Goal: Task Accomplishment & Management: Complete application form

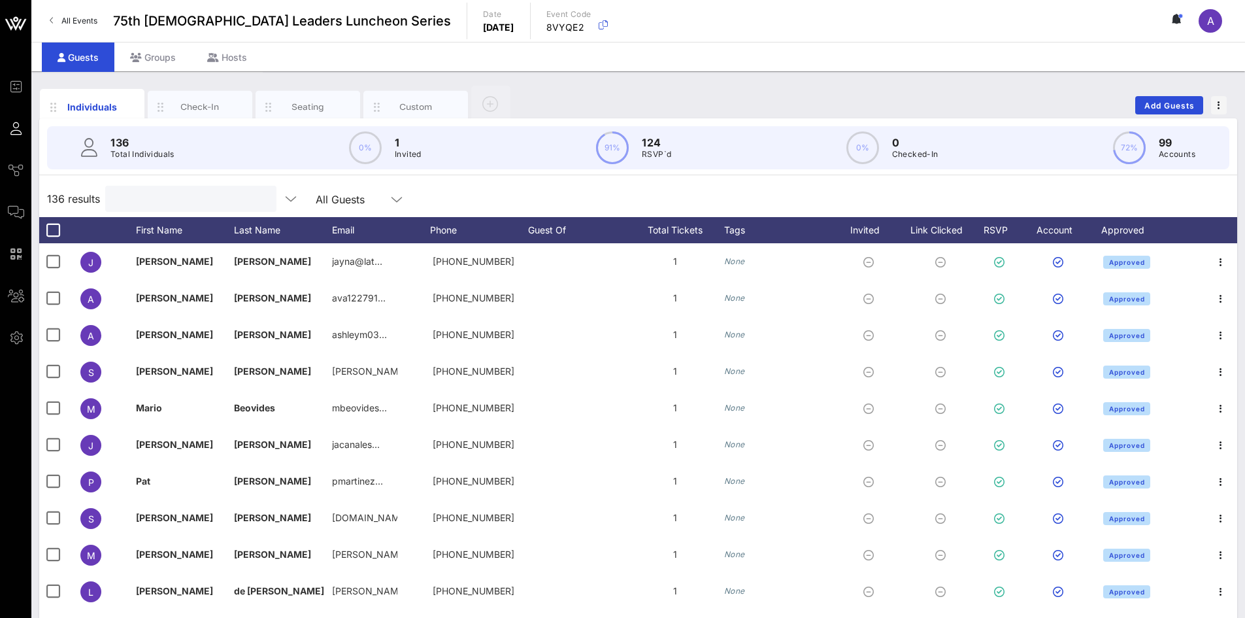
scroll to position [65, 0]
click at [210, 201] on input "Search" at bounding box center [189, 198] width 153 height 17
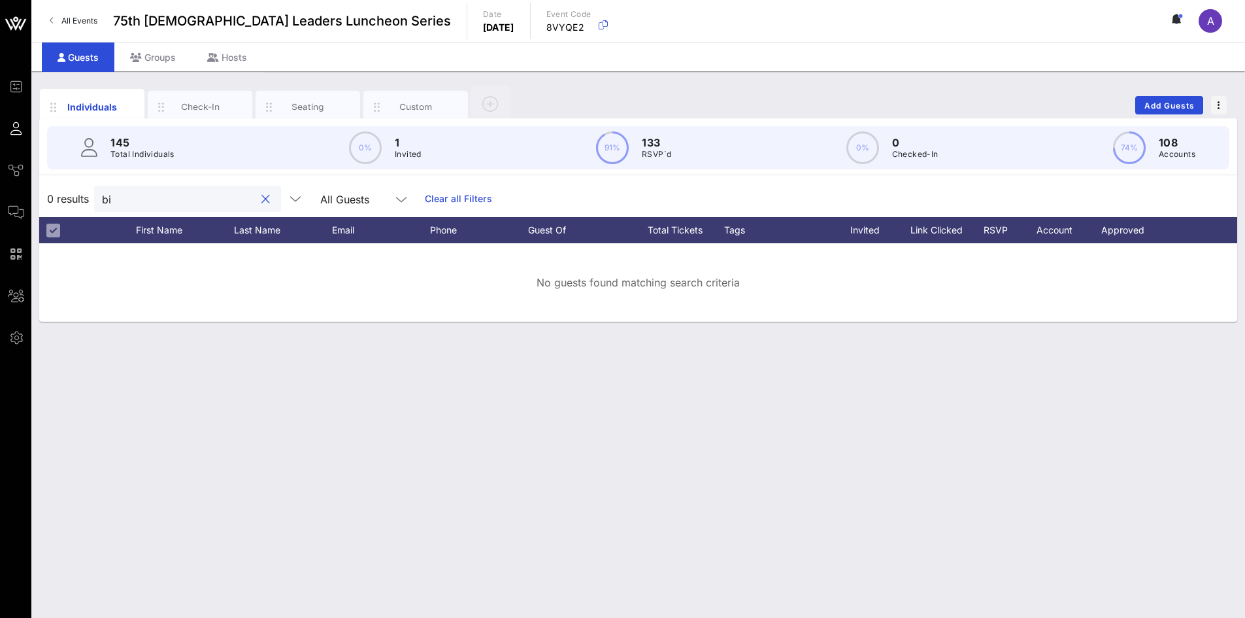
type input "b"
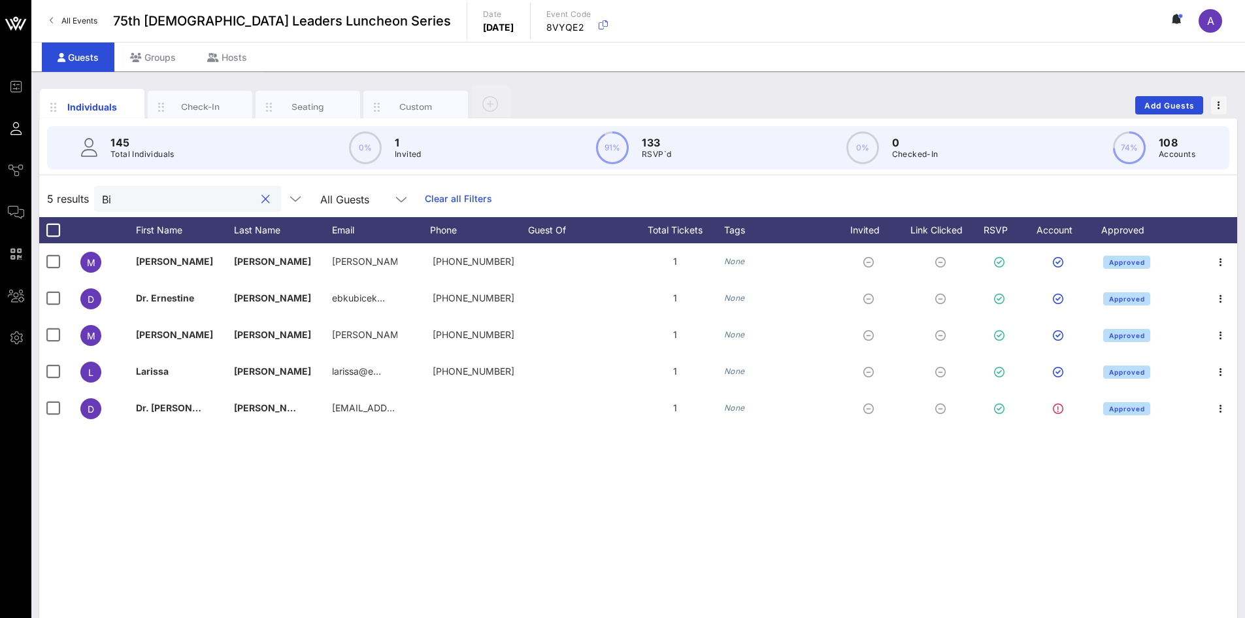
type input "B"
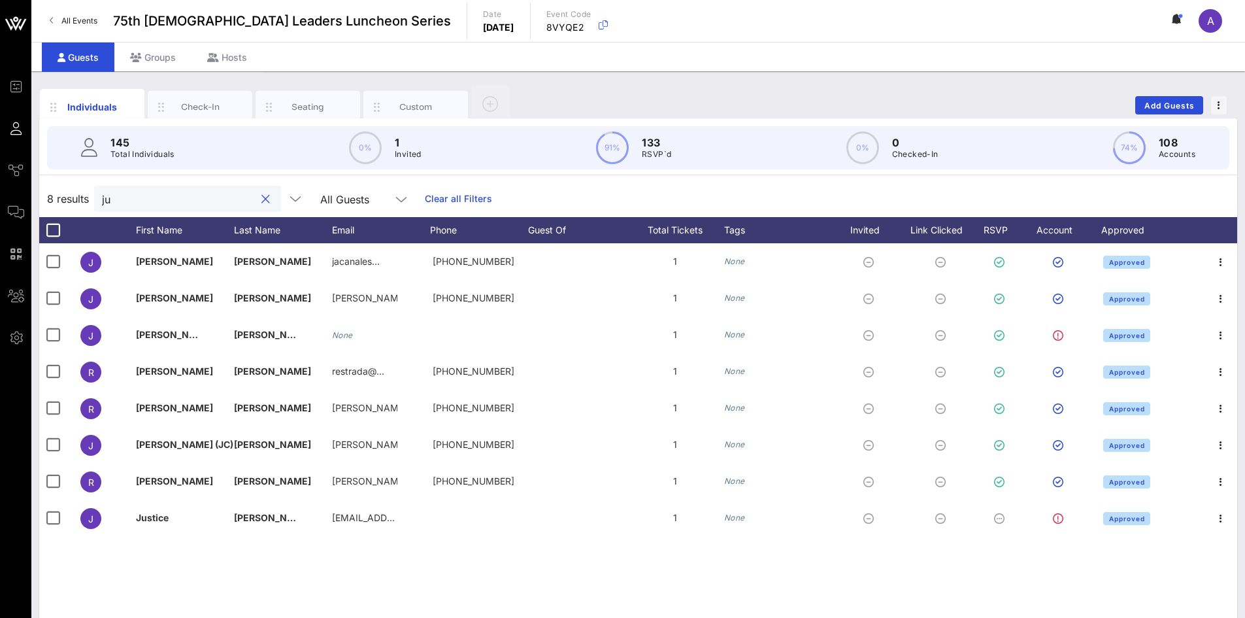
type input "j"
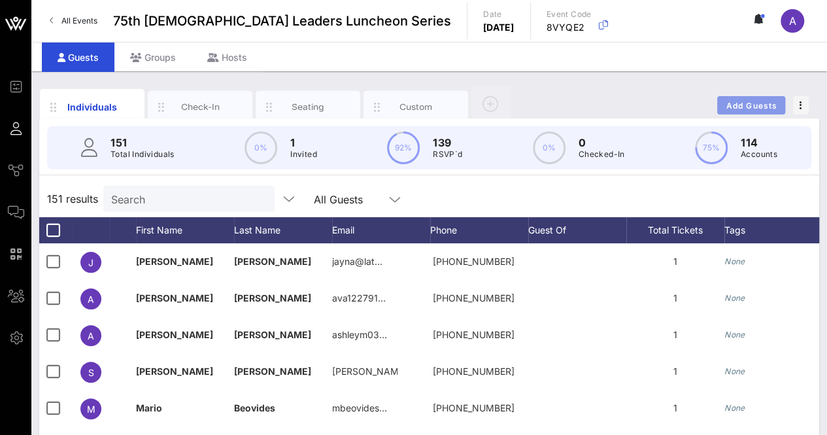
click at [763, 101] on span "Add Guests" at bounding box center [752, 106] width 52 height 10
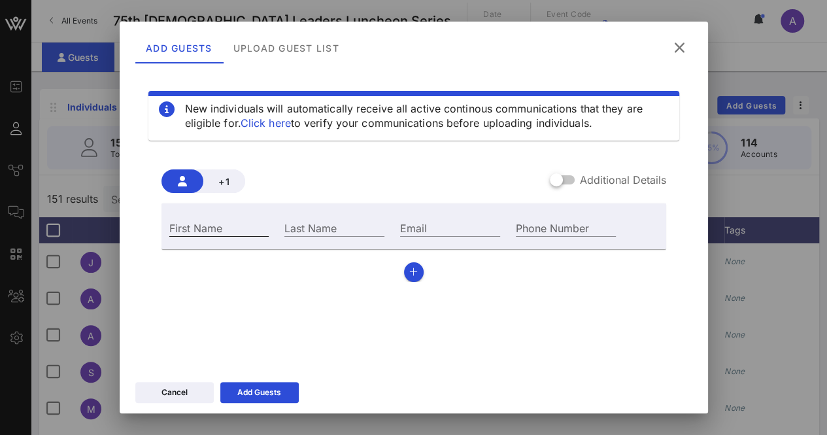
click at [238, 226] on input "First Name" at bounding box center [219, 227] width 100 height 17
click at [552, 180] on div at bounding box center [556, 180] width 22 height 22
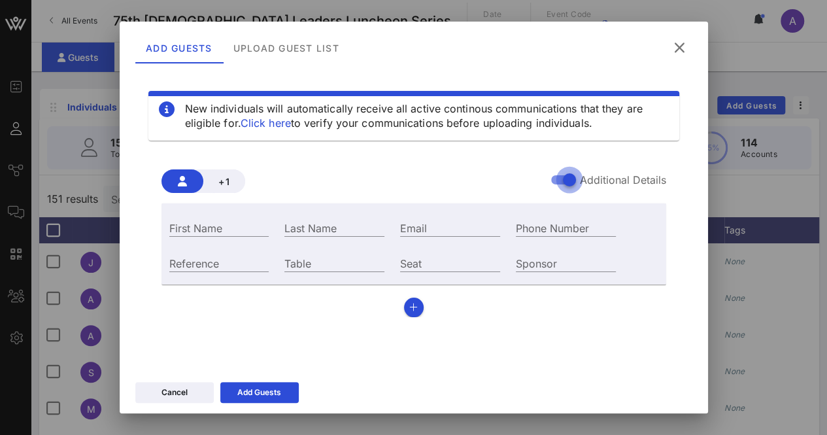
click at [558, 181] on div at bounding box center [569, 180] width 22 height 22
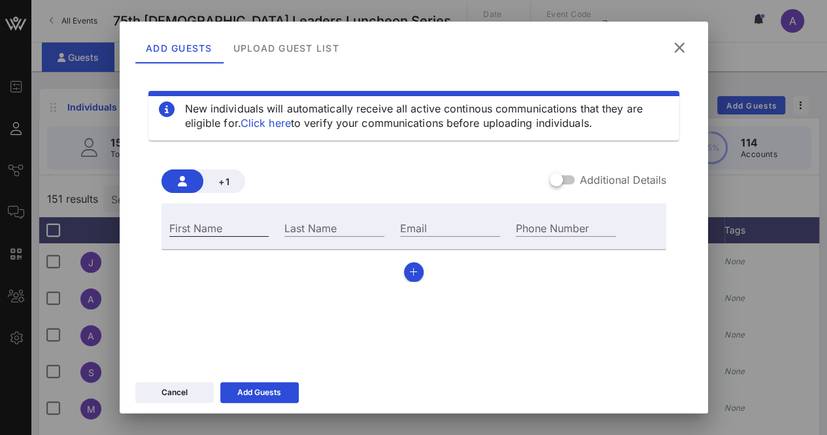
click at [216, 229] on input "First Name" at bounding box center [219, 227] width 100 height 17
type input "Cristina"
type input "I. Ramirez"
click at [450, 220] on input "Email" at bounding box center [450, 227] width 100 height 17
paste input "cramirez@bu.edu"
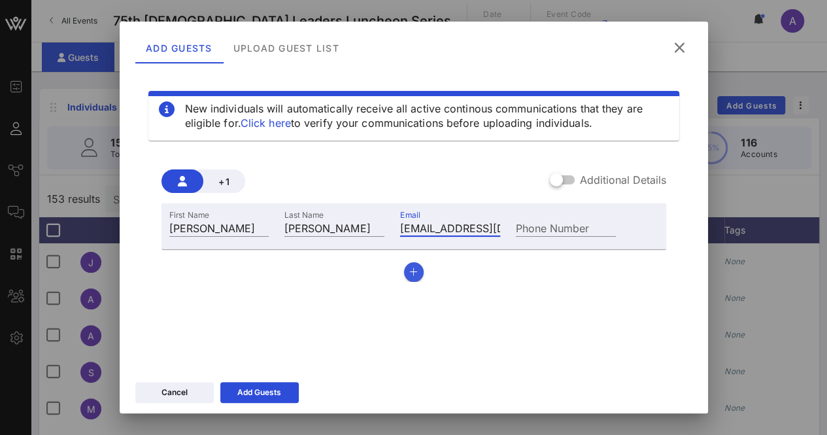
type input "cramirez@bu.edu"
click at [409, 275] on icon "button" at bounding box center [413, 271] width 8 height 9
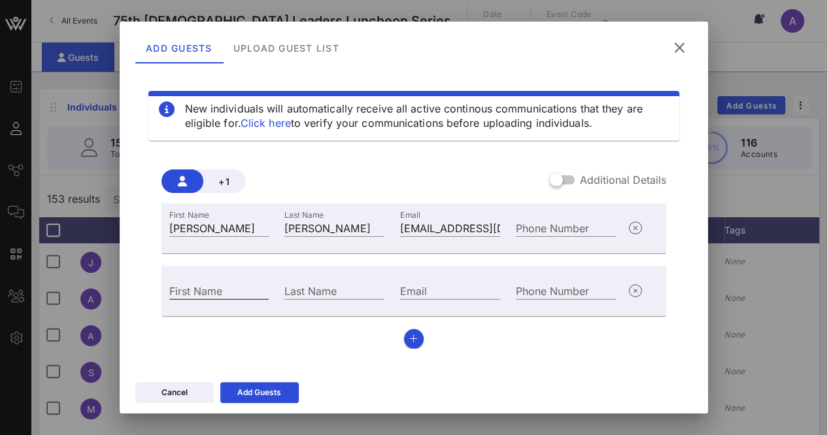
click at [244, 293] on input "First Name" at bounding box center [219, 290] width 100 height 17
type input "Mary Jane"
type input "Garza"
click at [460, 288] on input "Email" at bounding box center [450, 290] width 100 height 17
paste input "mjgarza888@gmail.com"
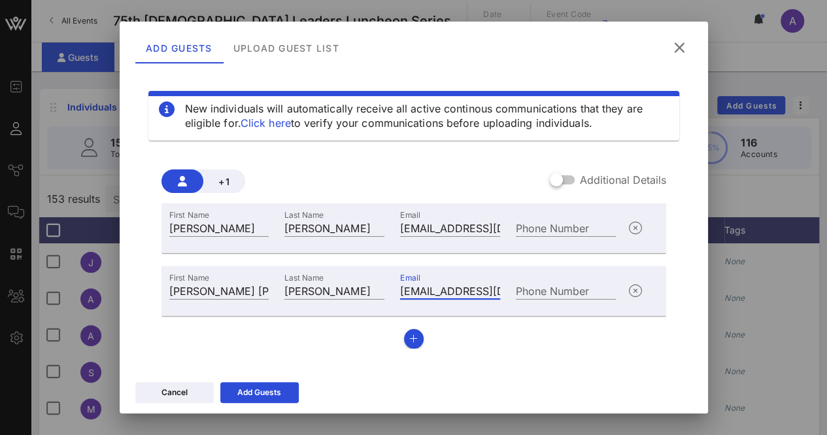
scroll to position [0, 22]
type input "mjgarza888@gmail.com"
click at [409, 341] on icon "button" at bounding box center [413, 338] width 8 height 9
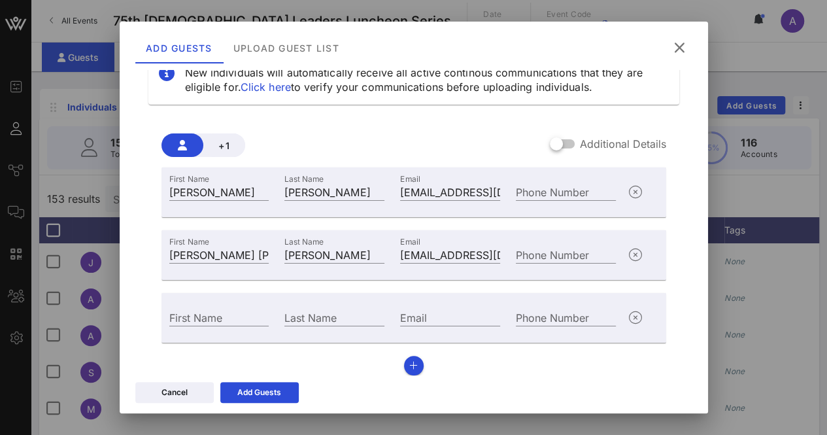
scroll to position [46, 0]
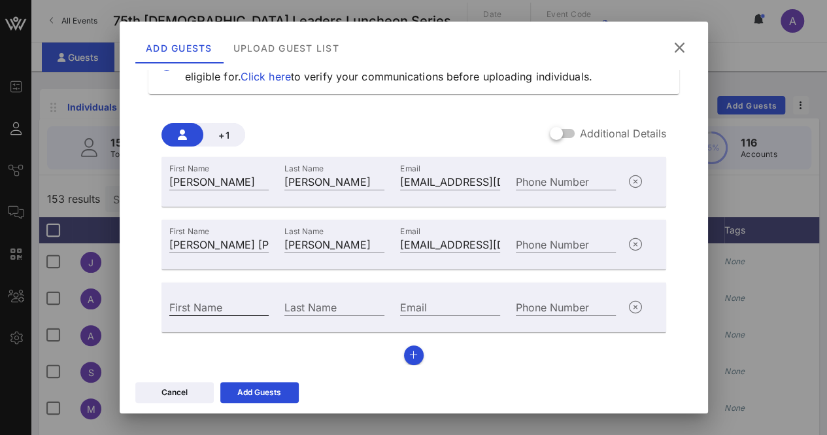
click at [226, 304] on input "First Name" at bounding box center [219, 306] width 100 height 17
type input "Montserrat"
type input "Garibay"
click at [463, 303] on input "Email" at bounding box center [450, 306] width 100 height 17
paste input "montserrat.garib@gmail.com"
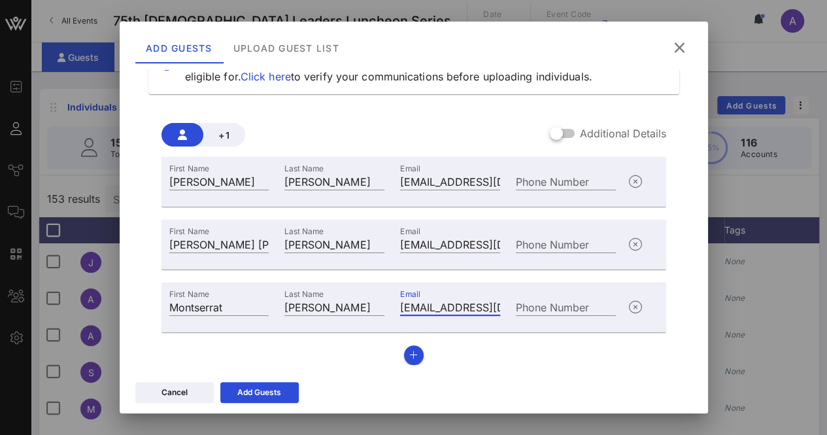
scroll to position [0, 46]
type input "montserrat.garib@gmail.com"
click at [409, 362] on button "button" at bounding box center [414, 355] width 20 height 20
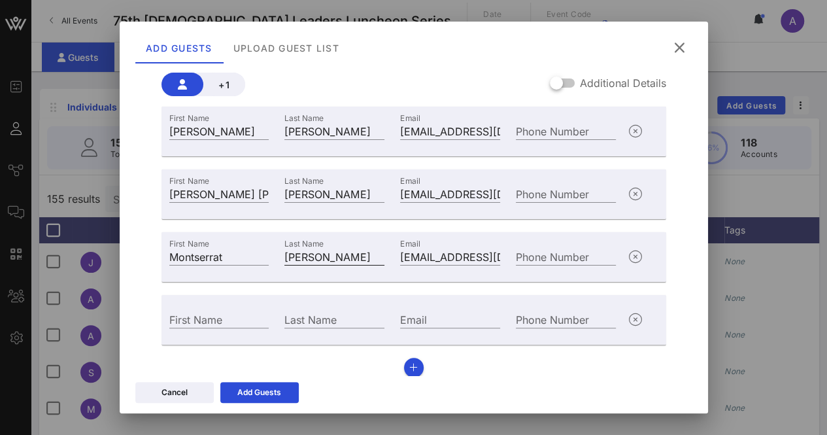
scroll to position [109, 0]
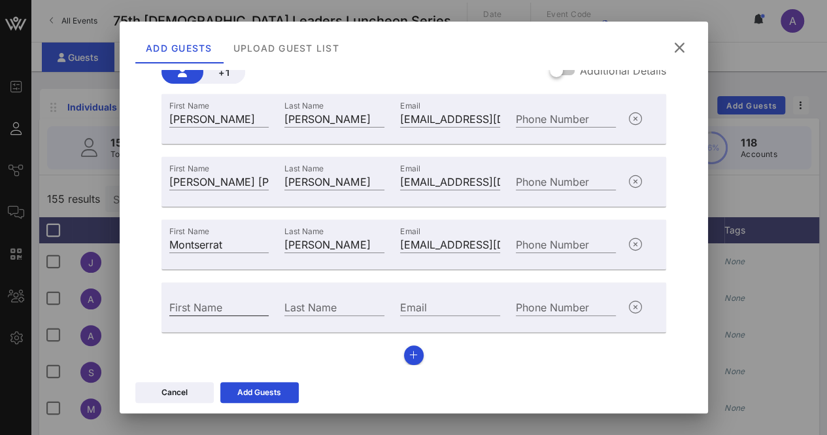
click at [209, 301] on div "First Name" at bounding box center [219, 306] width 100 height 17
click at [176, 313] on div "First Name" at bounding box center [219, 306] width 100 height 17
paste input "Paola Silvestre"
drag, startPoint x: 244, startPoint y: 301, endPoint x: 200, endPoint y: 306, distance: 44.8
click at [200, 306] on input "Paola Silvestre" at bounding box center [219, 306] width 100 height 17
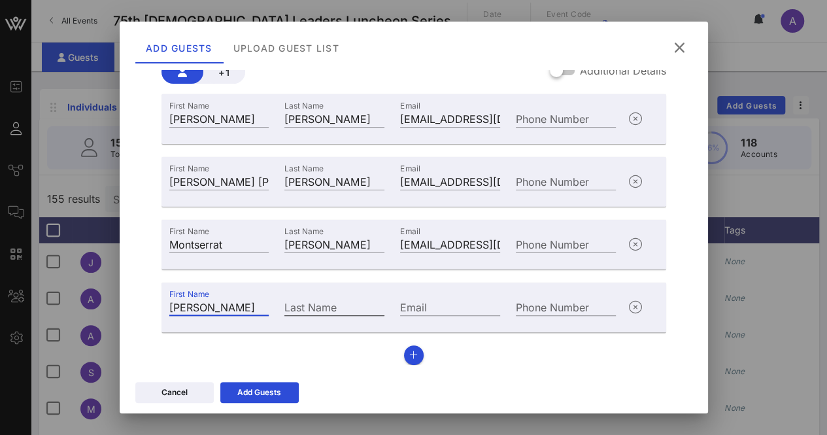
type input "Paola"
click at [333, 308] on input "Last Name" at bounding box center [334, 306] width 100 height 17
paste input "Silvestre"
type input "Silvestre"
click at [421, 303] on input "Email" at bounding box center [450, 306] width 100 height 17
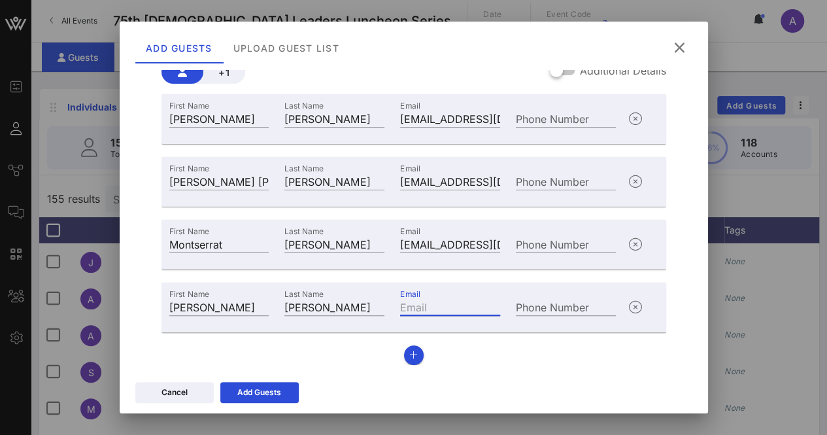
paste input "paola.silvestreporras@austintexas.gov"
type input "paola.silvestreporras@austintexas.gov"
click at [412, 351] on button "button" at bounding box center [414, 355] width 20 height 20
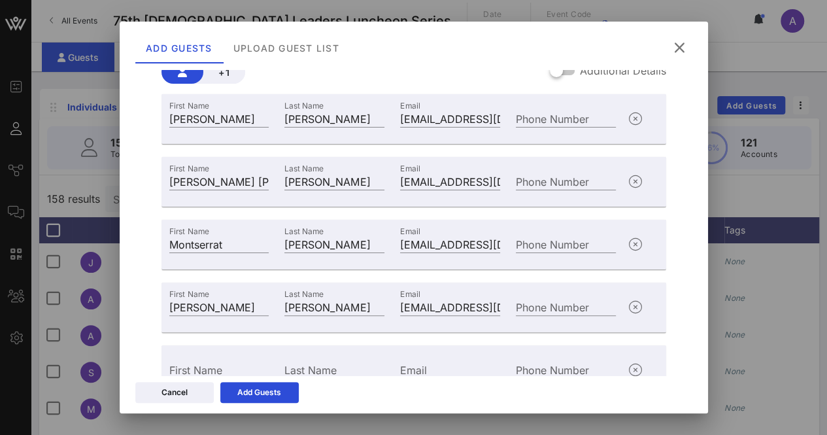
scroll to position [172, 0]
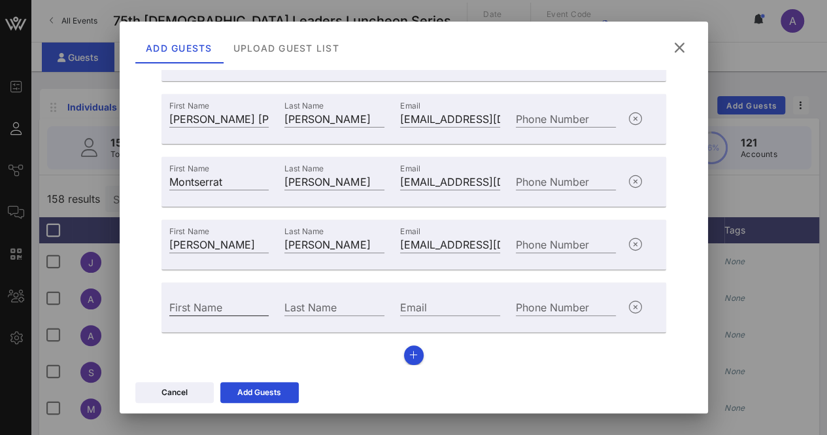
click at [213, 308] on input "First Name" at bounding box center [219, 306] width 100 height 17
click at [225, 304] on input "First Name" at bounding box center [219, 306] width 100 height 17
paste input "Enrique"
type input "Enrique"
click at [327, 305] on div "Last Name" at bounding box center [334, 306] width 100 height 17
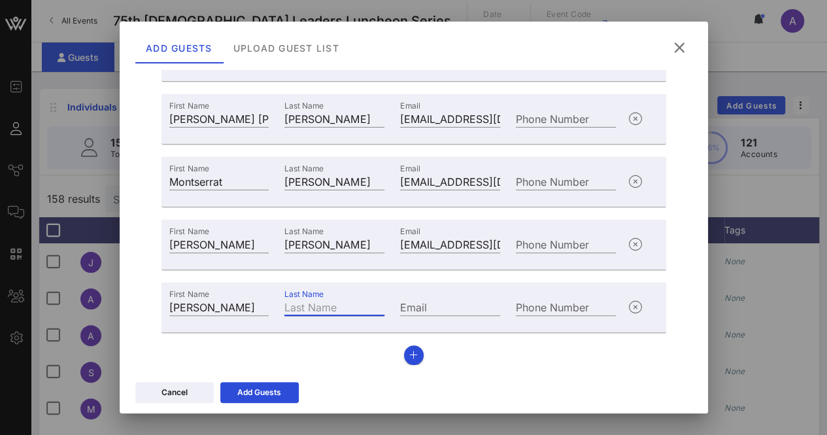
paste input "Castro Suriano"
type input "Castro Suriano"
click at [423, 300] on input "Email" at bounding box center [450, 306] width 100 height 17
paste input "enrique@latinxsolutionsus.com"
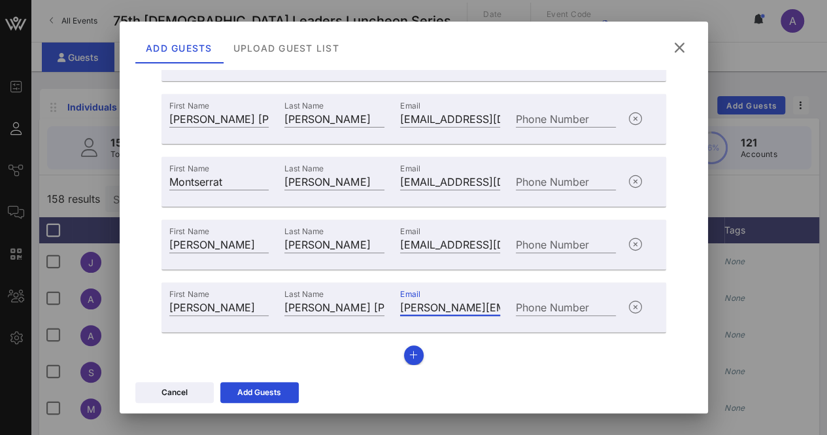
scroll to position [0, 56]
type input "enrique@latinxsolutionsus.com"
click at [397, 352] on div "First Name Cristina Last Name I. Ramirez Email cramirez@bu.edu Phone Number Fir…" at bounding box center [413, 197] width 505 height 333
click at [409, 358] on icon "button" at bounding box center [413, 354] width 8 height 9
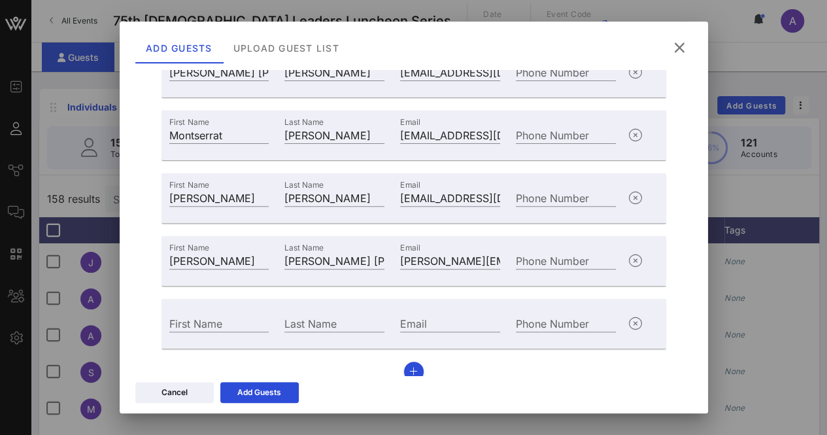
scroll to position [235, 0]
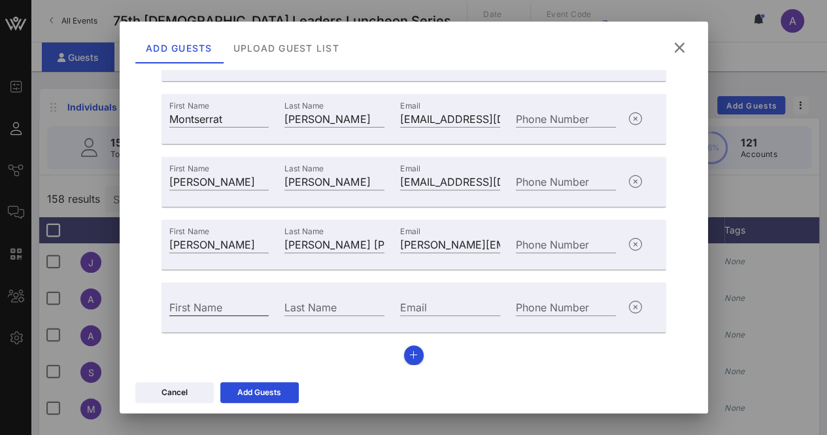
click at [205, 309] on input "First Name" at bounding box center [219, 306] width 100 height 17
paste input "Adrian"
type input "Adrian"
click at [328, 307] on div "Last Name" at bounding box center [334, 306] width 100 height 17
paste input "Villegas"
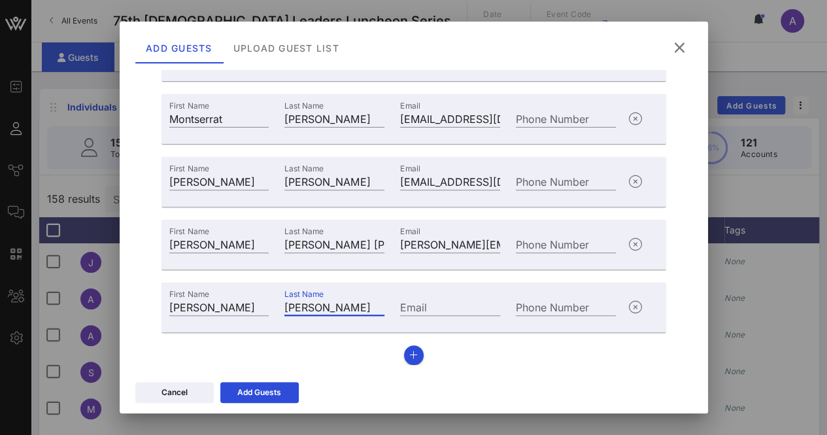
type input "Villegas"
click at [450, 304] on input "Email" at bounding box center [450, 306] width 100 height 17
paste input "Adrian.villegas@lcp.org"
type input "Adrian.villegas@lcp.org"
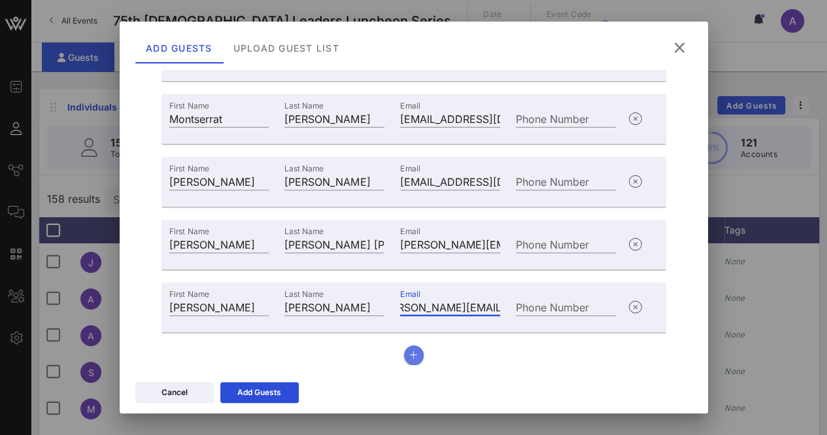
scroll to position [0, 0]
click at [409, 354] on icon "button" at bounding box center [413, 354] width 8 height 9
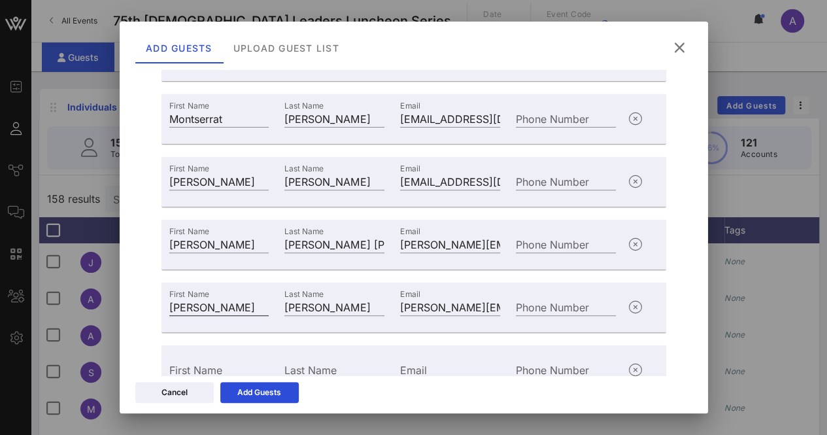
scroll to position [297, 0]
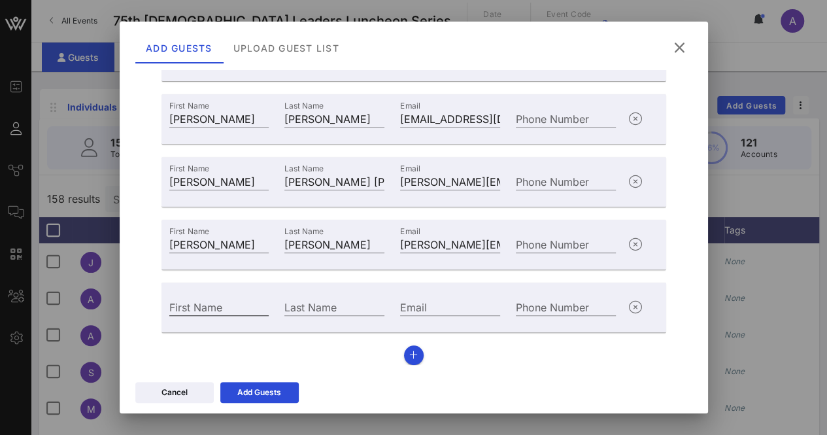
click at [216, 307] on div "First Name" at bounding box center [219, 306] width 100 height 17
paste input "Lupe"
type input "Lupe"
click at [326, 308] on input "Last Name" at bounding box center [334, 306] width 100 height 17
paste input "Morin"
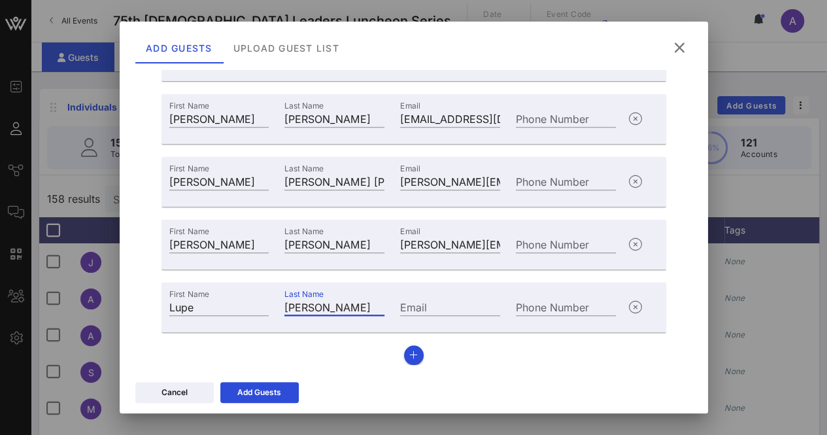
type input "Morin"
click at [426, 305] on input "Email" at bounding box center [450, 306] width 100 height 17
paste input "Lcmorin12@gmail.com"
type input "Lcmorin12@gmail.com"
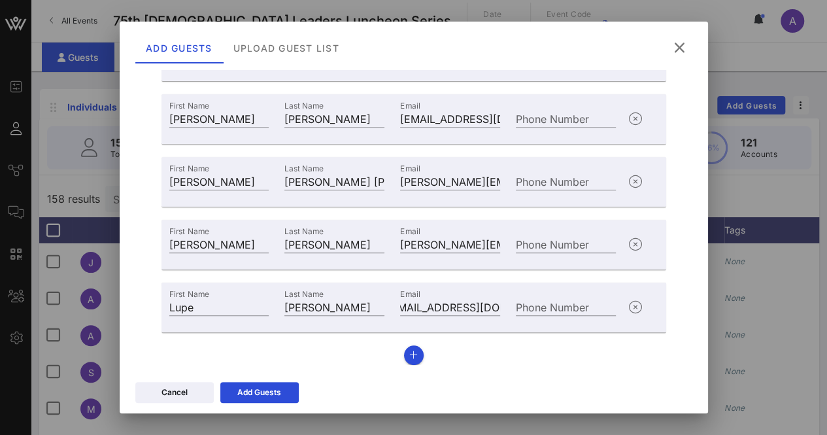
scroll to position [0, 0]
click at [407, 361] on button "button" at bounding box center [414, 355] width 20 height 20
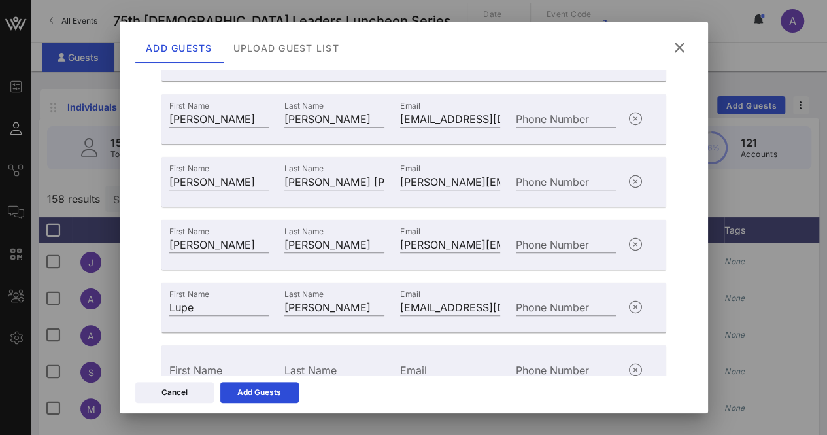
click at [205, 354] on div "First Name" at bounding box center [219, 367] width 116 height 35
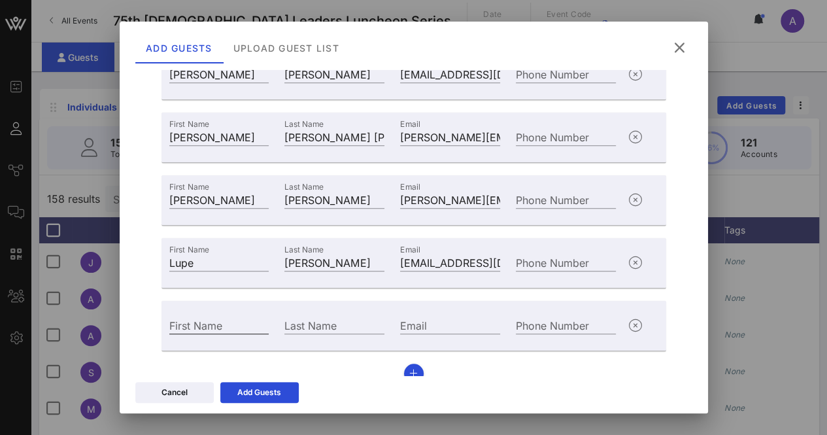
scroll to position [360, 0]
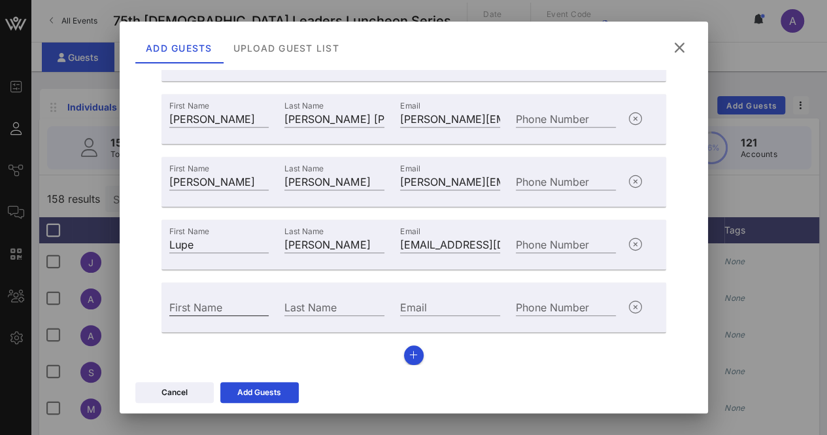
click at [221, 306] on input "First Name" at bounding box center [219, 306] width 100 height 17
paste input "Joe"
type input "Joe"
click at [305, 306] on div "Last Name" at bounding box center [334, 306] width 100 height 17
paste input "Morin"
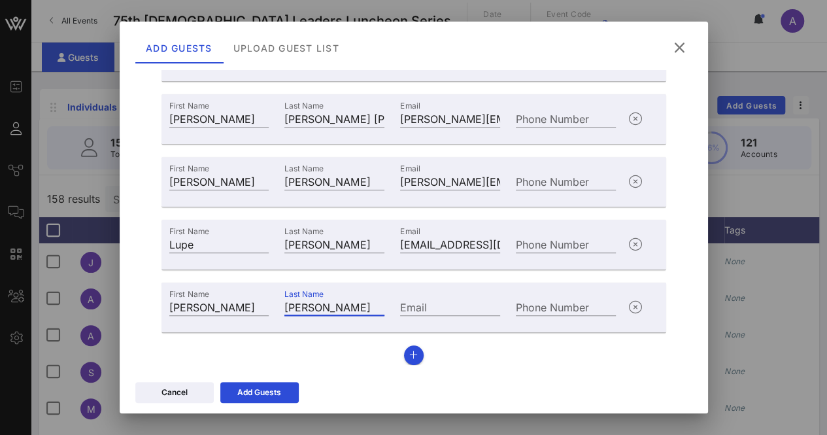
type input "Morin"
click at [452, 303] on input "Email" at bounding box center [450, 306] width 100 height 17
paste input "Jhmorin2@gmail.com"
type input "Jhmorin2@gmail.com"
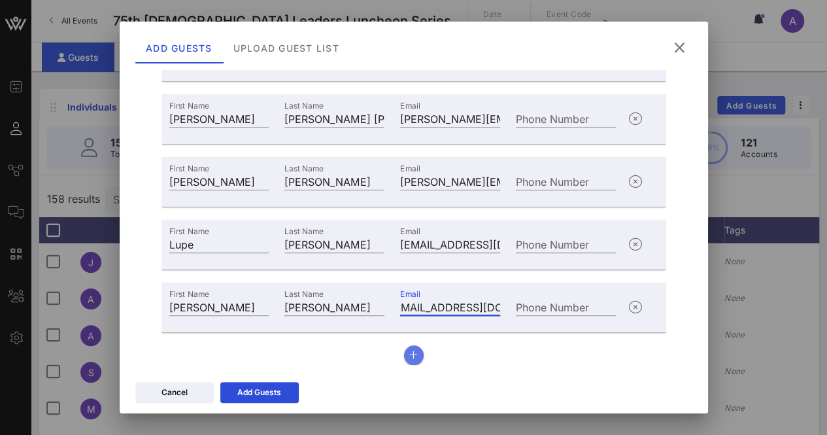
scroll to position [0, 0]
click at [411, 354] on icon "button" at bounding box center [413, 354] width 8 height 9
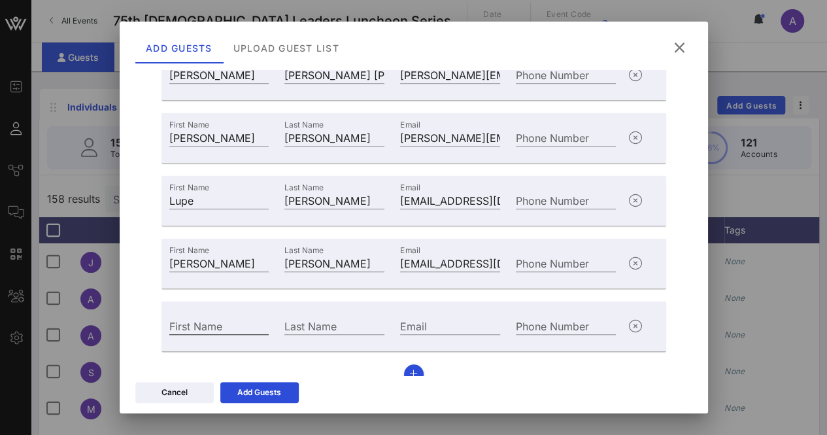
scroll to position [423, 0]
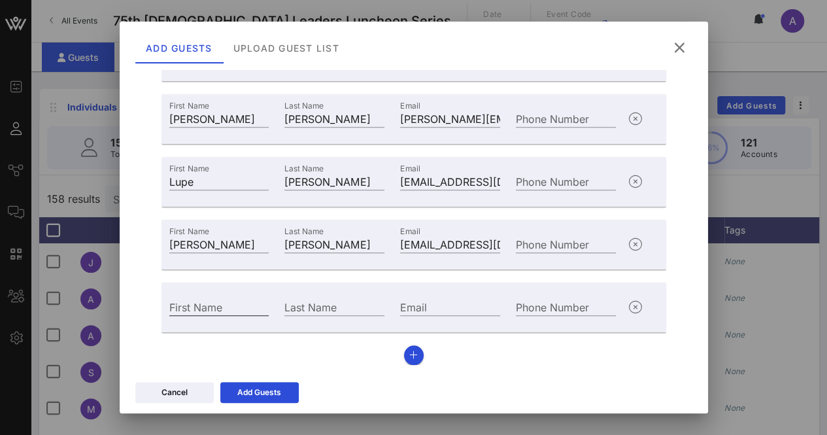
click at [184, 304] on div "First Name" at bounding box center [219, 306] width 100 height 17
paste input "Gina"
type input "Gina"
click at [280, 303] on div "Last Name" at bounding box center [335, 305] width 116 height 35
click at [314, 300] on div "Last Name" at bounding box center [334, 306] width 100 height 17
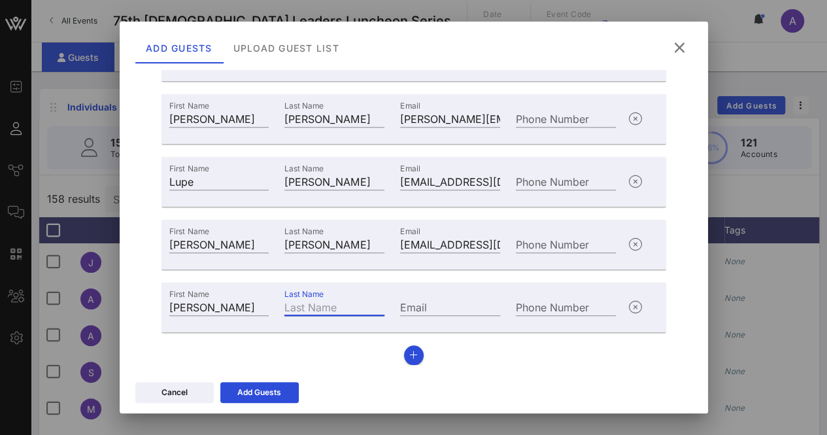
paste input "Vasquez"
type input "Vasquez"
click at [447, 301] on input "Email" at bounding box center [450, 306] width 100 height 17
paste input "gc_vasquez@yahoo.com"
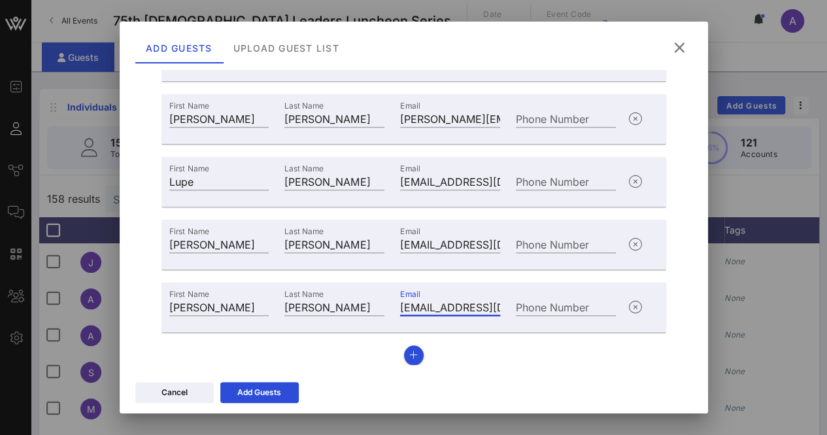
scroll to position [0, 25]
type input "gc_vasquez@yahoo.com"
click at [269, 395] on div "Add Guests" at bounding box center [259, 392] width 44 height 13
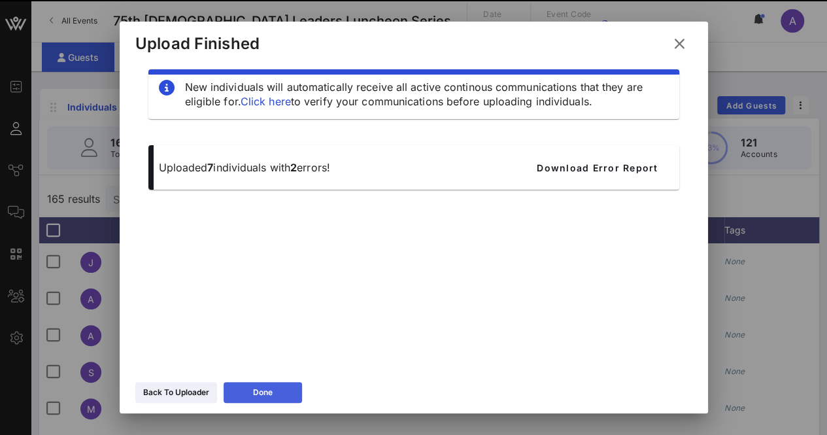
scroll to position [14, 0]
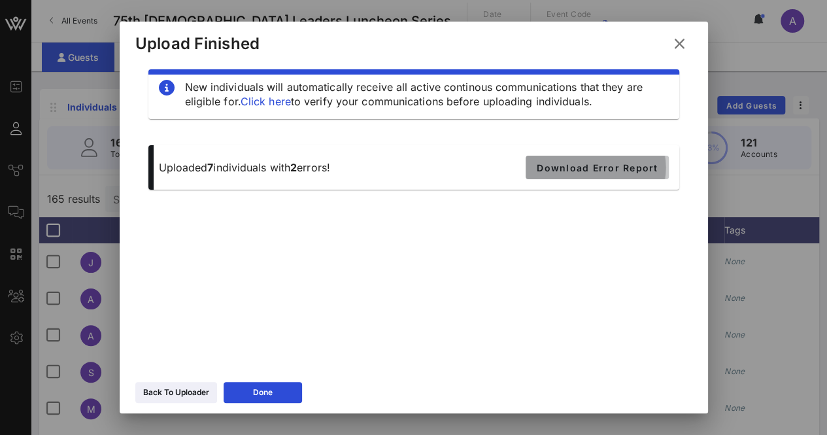
click at [586, 159] on button "Download Error Report" at bounding box center [597, 168] width 142 height 24
click at [569, 173] on button "Download Error Report" at bounding box center [597, 168] width 142 height 24
click at [282, 379] on div "Back To Uploader Done" at bounding box center [414, 394] width 588 height 38
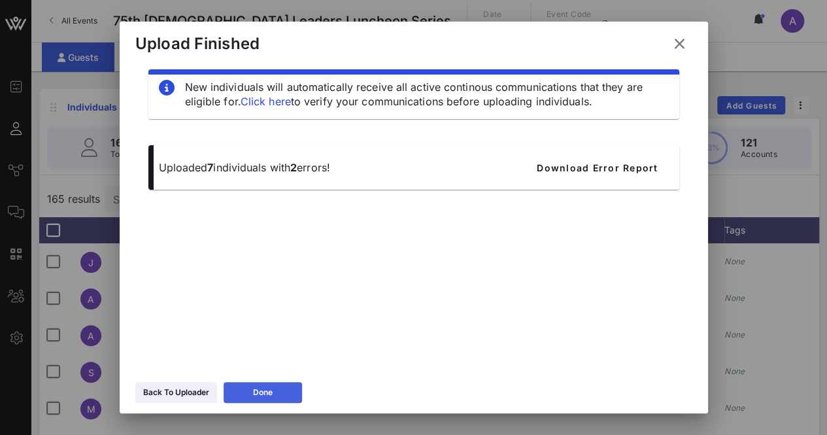
click at [286, 396] on button "Done" at bounding box center [263, 392] width 78 height 21
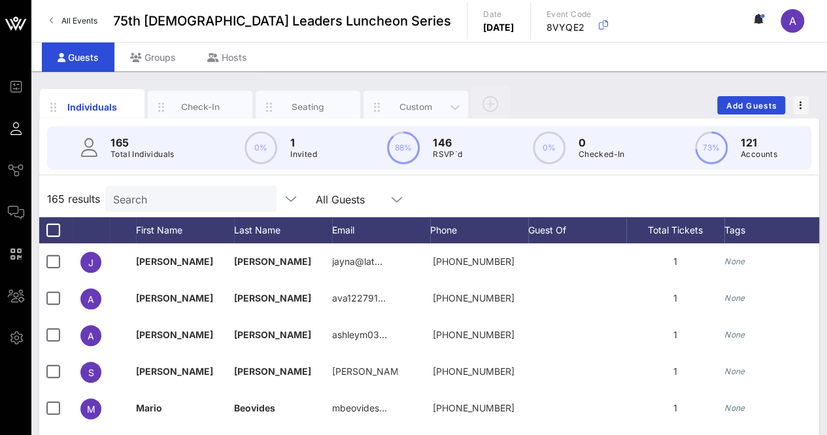
click at [388, 95] on div "Custom" at bounding box center [415, 107] width 105 height 33
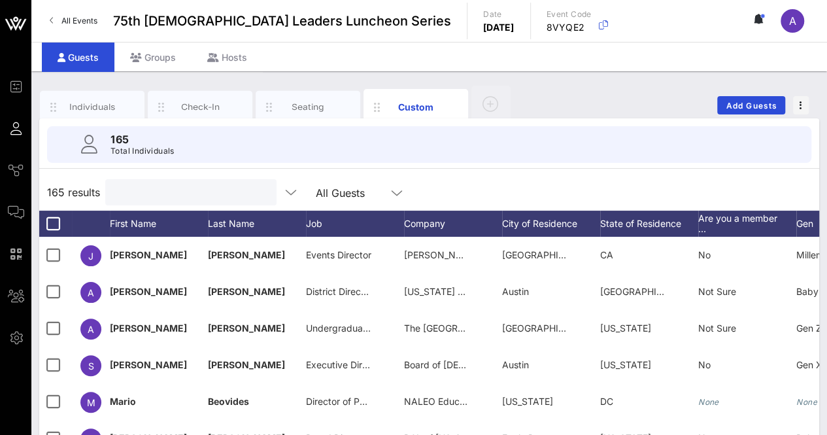
click at [159, 184] on input "text" at bounding box center [189, 192] width 153 height 17
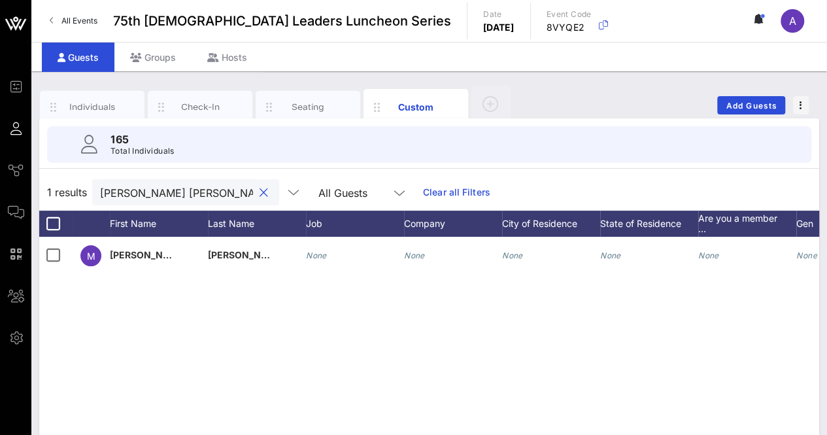
scroll to position [0, 0]
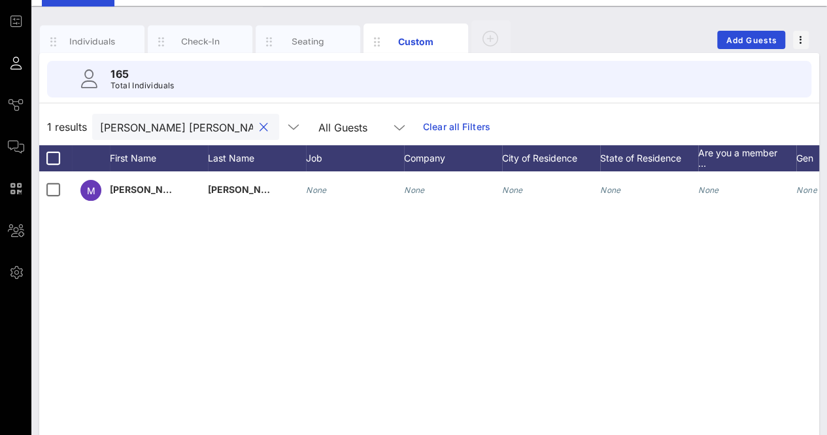
type input "mary jane"
click at [448, 287] on div "M Mary Jane Garza None None None None None None None None" at bounding box center [429, 367] width 780 height 392
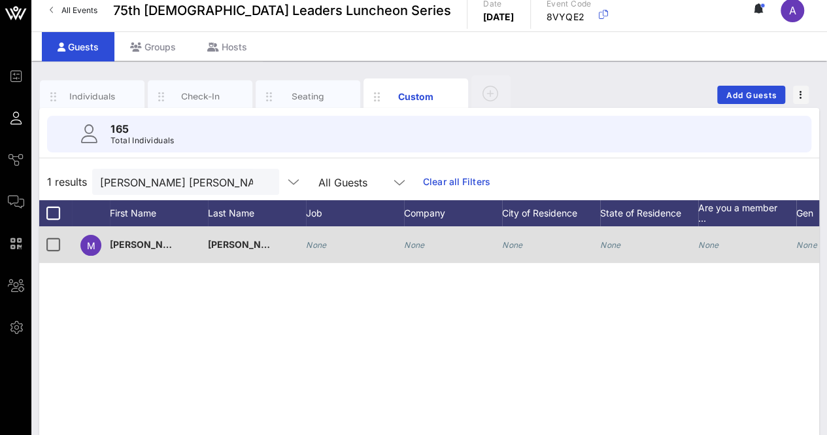
click at [414, 248] on icon "None" at bounding box center [414, 245] width 21 height 10
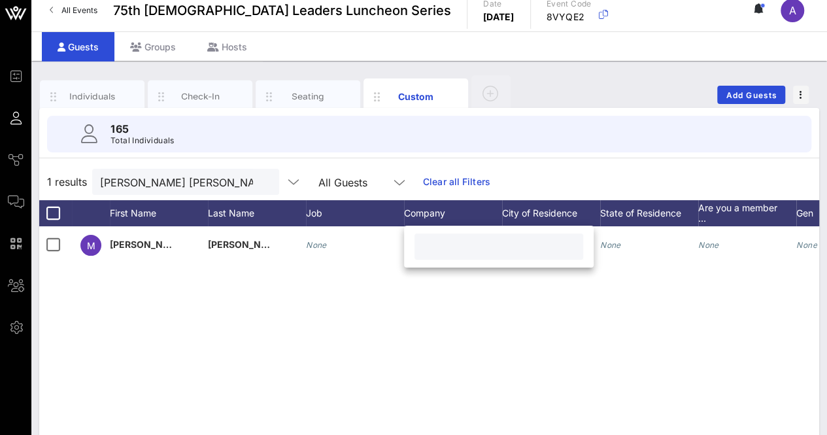
paste input "Las Comadres"
type input "Las Comadres"
click at [619, 335] on div "M Mary Jane Garza None None None None None None None None" at bounding box center [429, 422] width 780 height 392
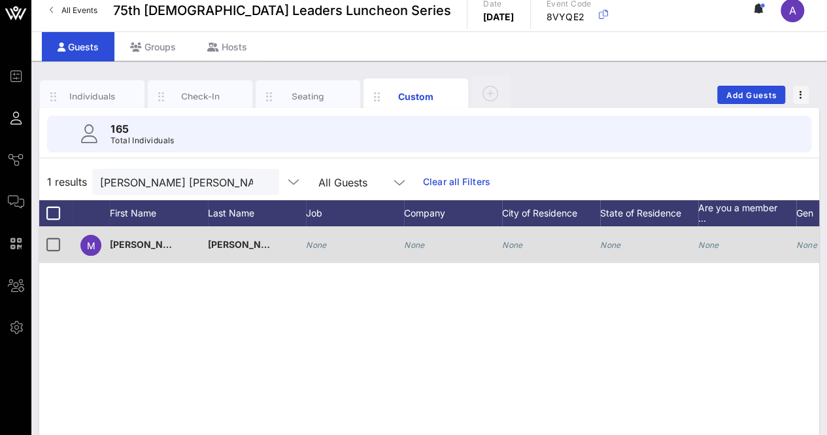
click at [423, 245] on icon "None" at bounding box center [414, 245] width 21 height 10
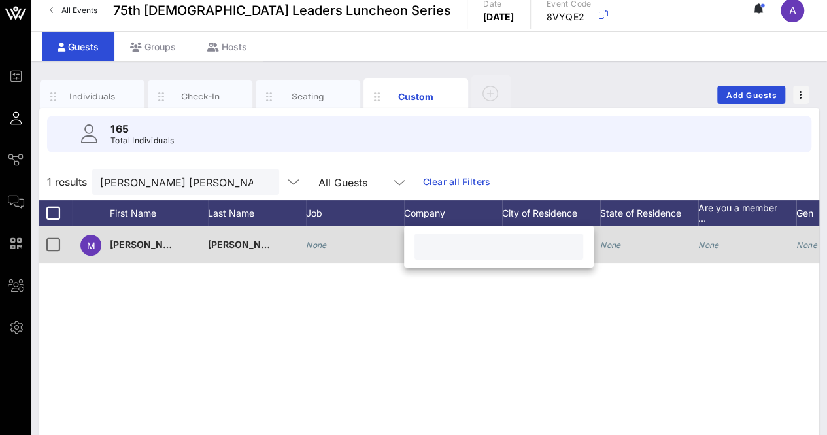
paste input "Las Comadres"
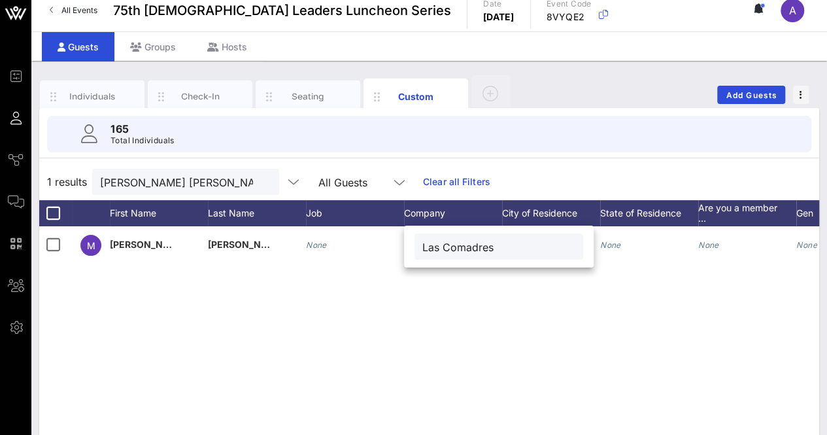
type input "Las Comadres"
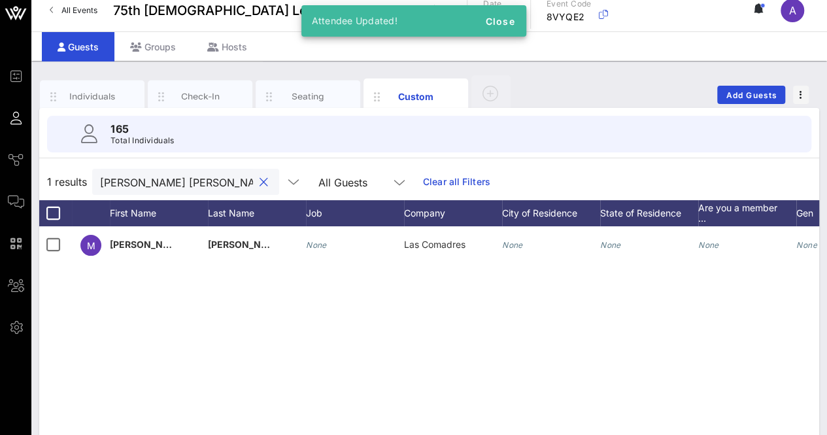
click at [163, 179] on input "mary jane" at bounding box center [176, 181] width 153 height 17
click at [260, 181] on button "clear icon" at bounding box center [264, 182] width 8 height 13
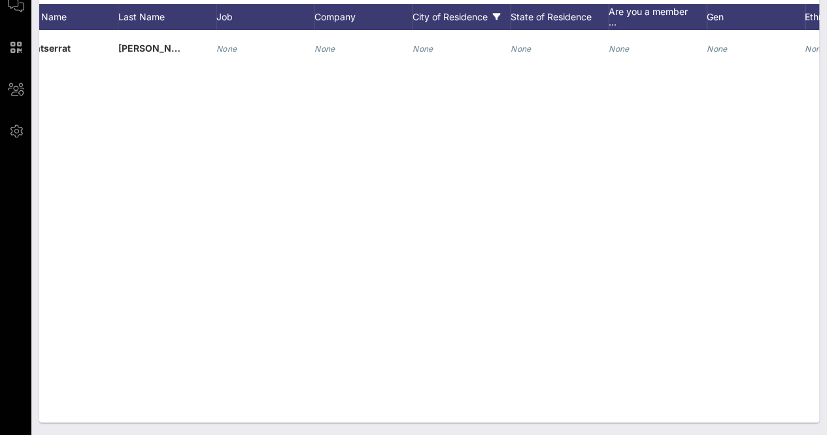
type input "monts"
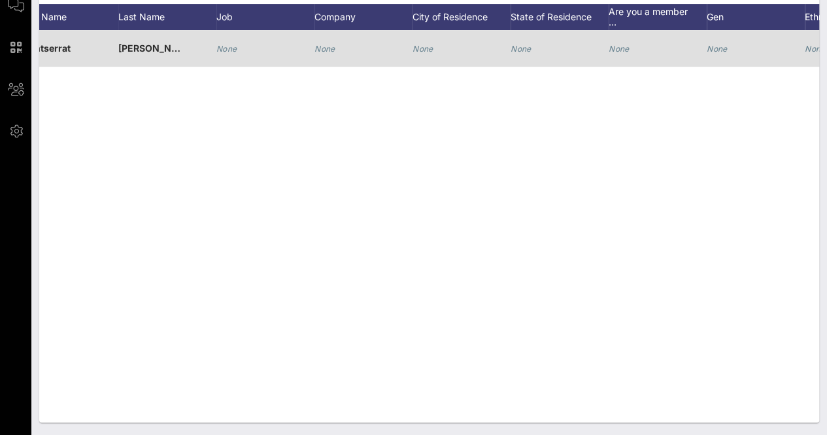
click at [326, 53] on div "None" at bounding box center [324, 48] width 21 height 37
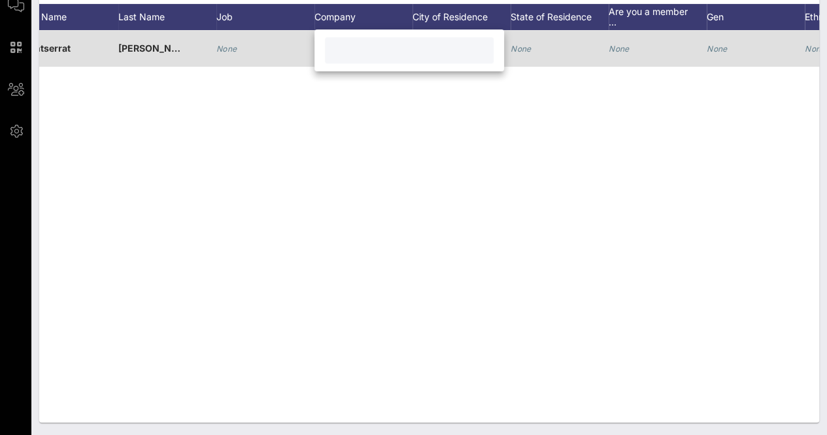
paste input "National Association for Bilingual Education (NABE)."
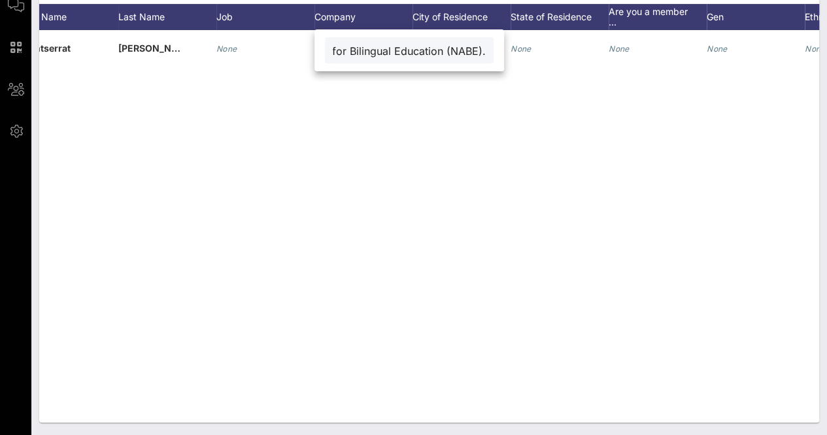
type input "National Association for Bilingual Education (NABE)."
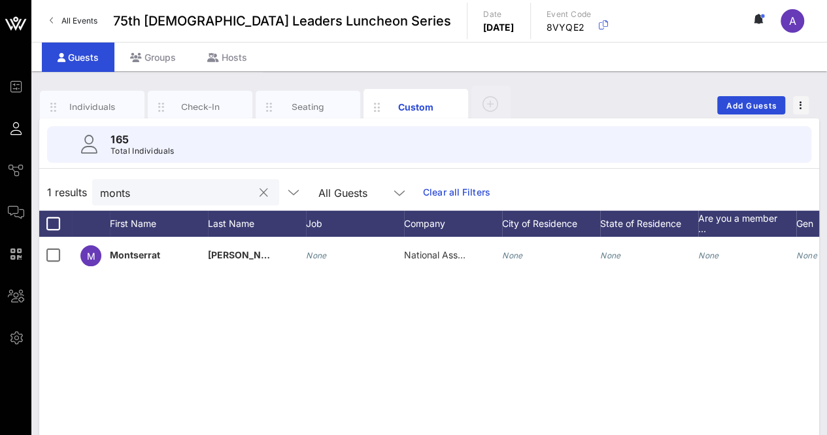
click at [158, 187] on input "monts" at bounding box center [176, 192] width 153 height 17
click at [260, 193] on button "clear icon" at bounding box center [264, 192] width 8 height 13
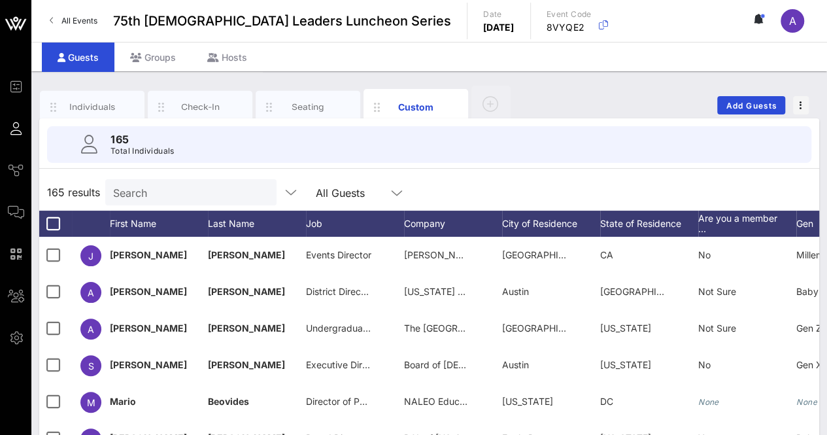
click at [137, 199] on input "Search" at bounding box center [189, 192] width 153 height 17
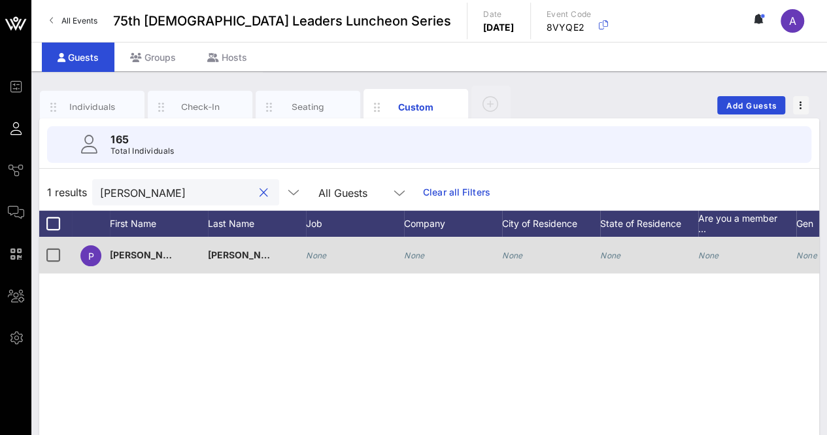
type input "paola"
click at [415, 250] on icon "None" at bounding box center [414, 255] width 21 height 10
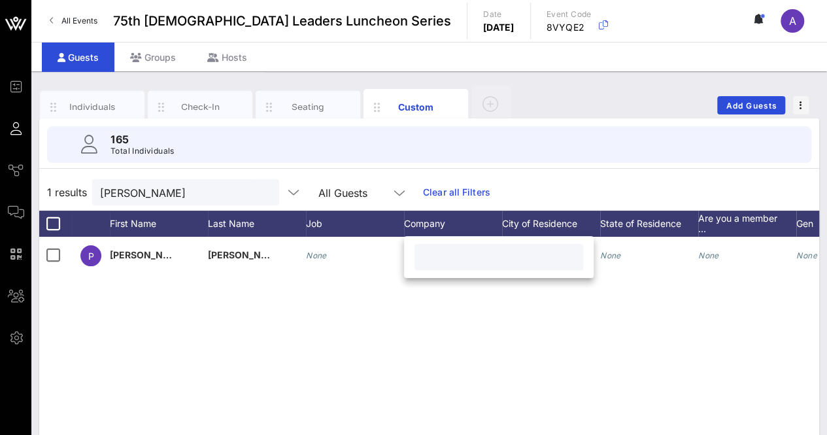
click at [460, 252] on input "text" at bounding box center [498, 256] width 153 height 17
paste input "City of Austin"
type input "City of Austin"
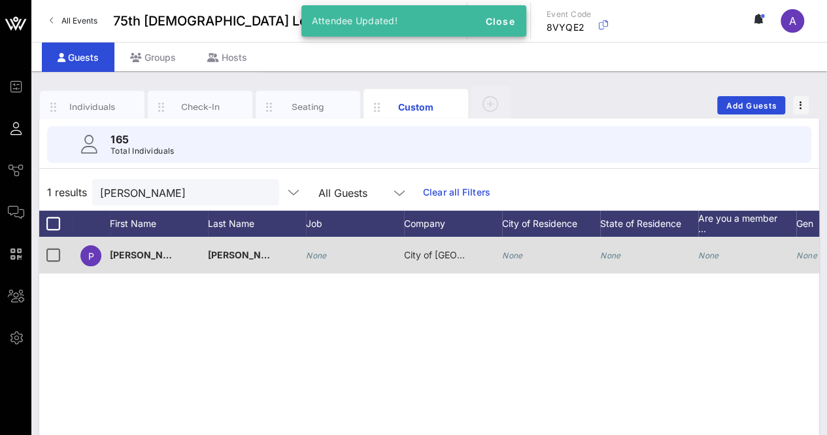
click at [319, 253] on icon "None" at bounding box center [316, 255] width 21 height 10
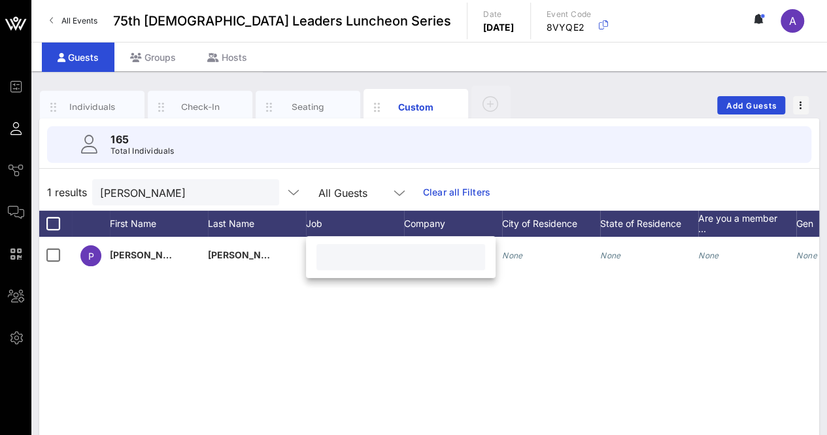
click at [352, 258] on input "text" at bounding box center [400, 256] width 153 height 17
paste input "Workforce Development Manager"
type input "Workforce Development Manager"
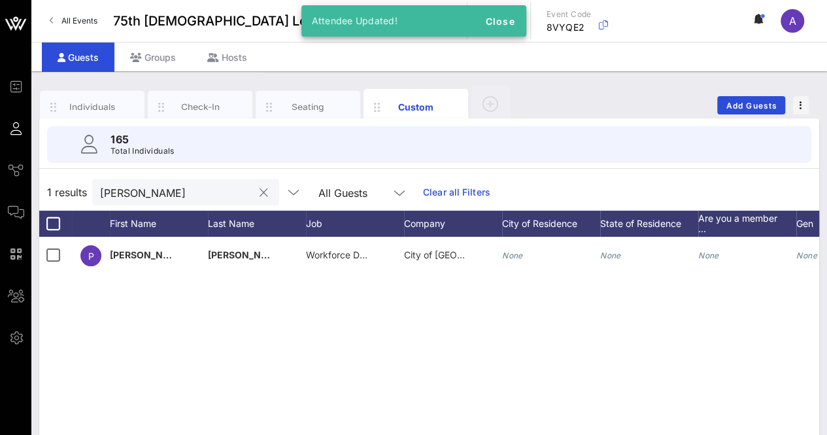
click at [173, 200] on div "paola" at bounding box center [176, 192] width 153 height 26
click at [260, 193] on button "clear icon" at bounding box center [264, 192] width 8 height 13
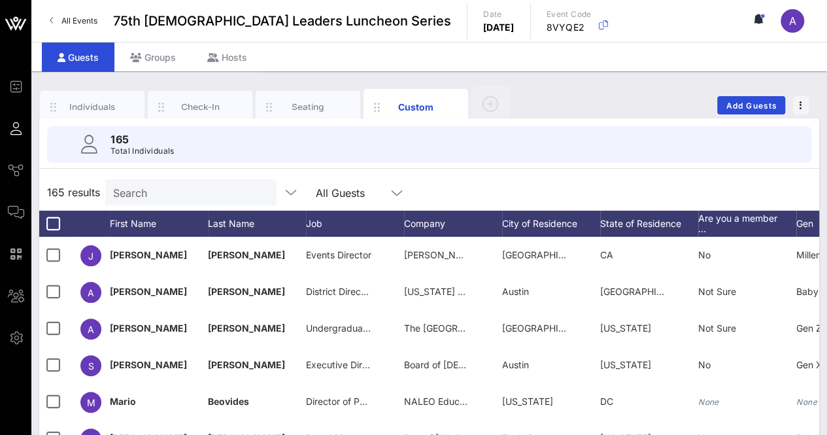
click at [184, 189] on input "Search" at bounding box center [189, 192] width 153 height 17
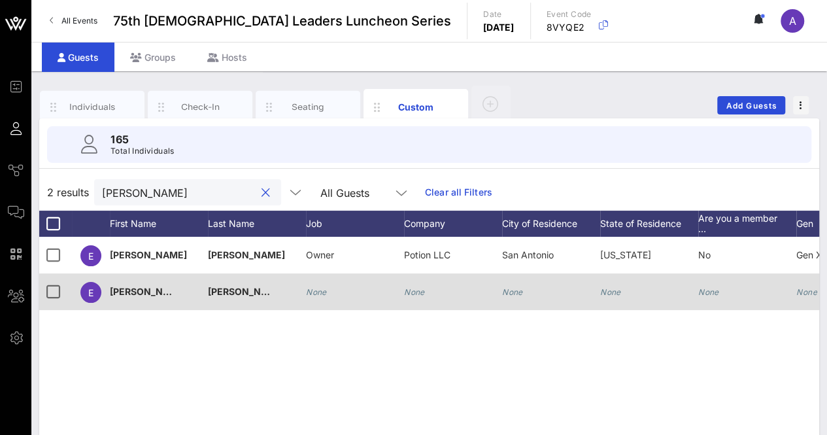
type input "enrique"
click at [425, 295] on div "None" at bounding box center [453, 299] width 98 height 52
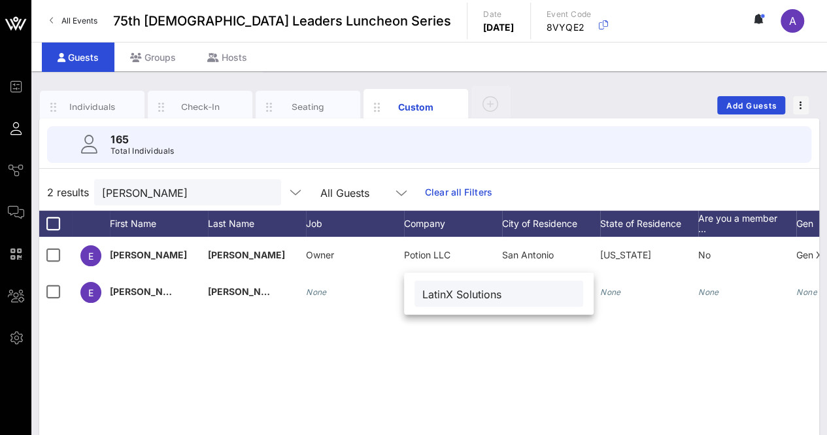
type input "LatinX Solutions"
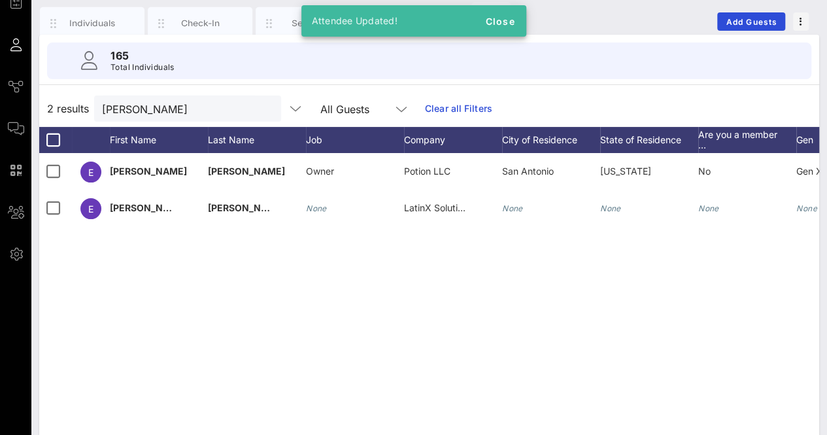
scroll to position [0, 0]
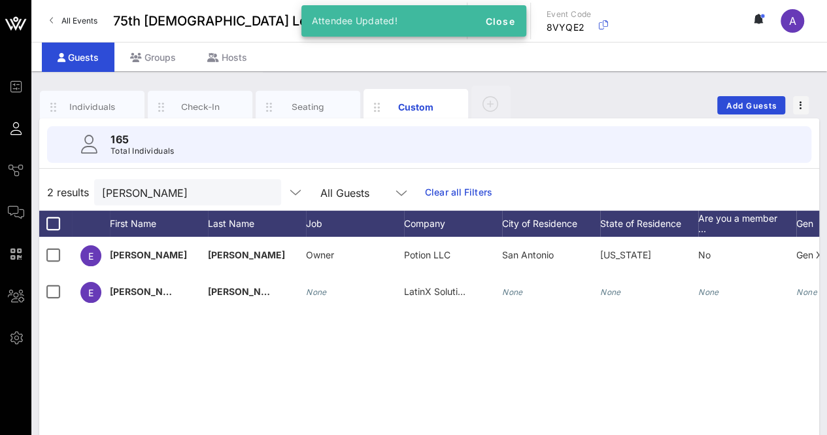
click at [258, 190] on div at bounding box center [266, 193] width 16 height 16
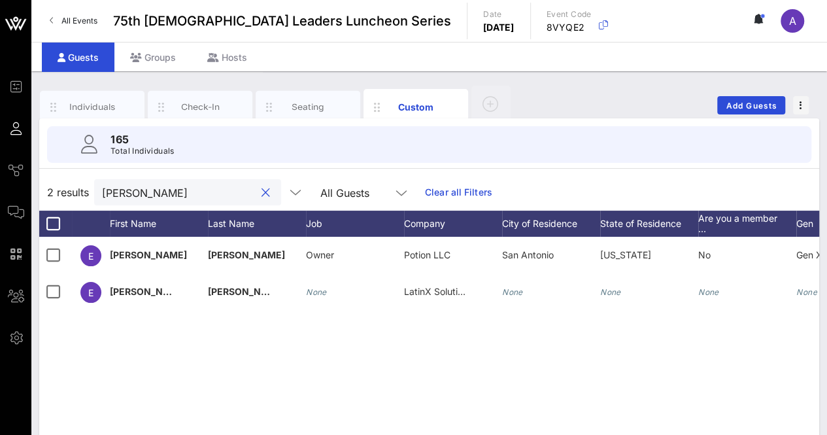
click at [261, 192] on button "clear icon" at bounding box center [265, 192] width 8 height 13
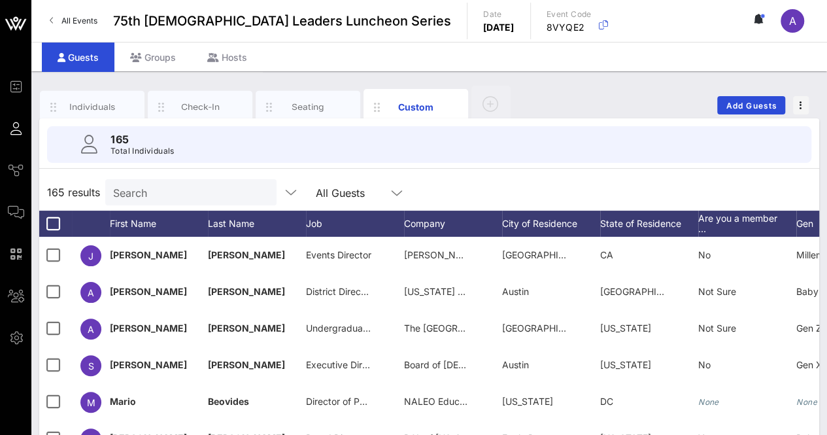
click at [180, 189] on input "Search" at bounding box center [189, 192] width 153 height 17
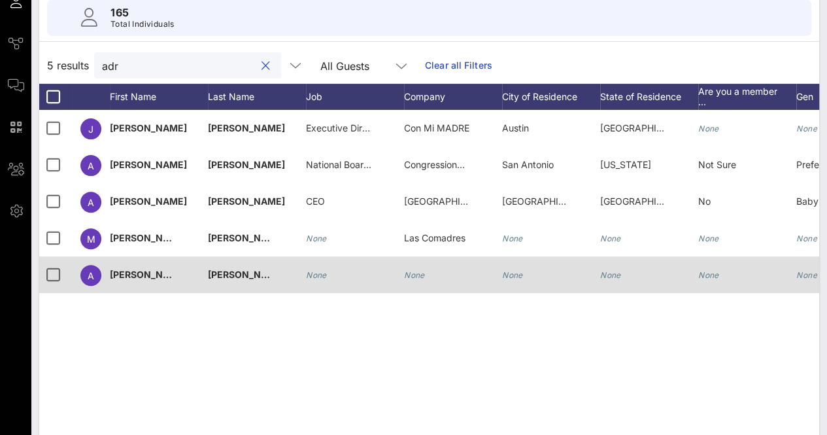
scroll to position [131, 0]
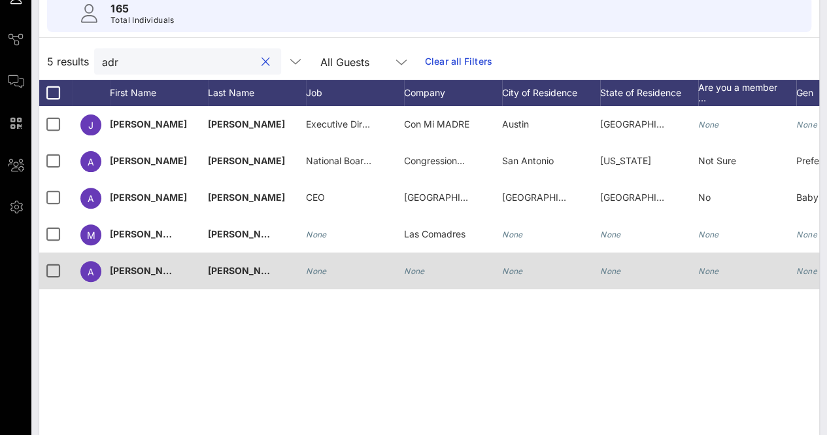
type input "adr"
click at [413, 271] on icon "None" at bounding box center [414, 271] width 21 height 10
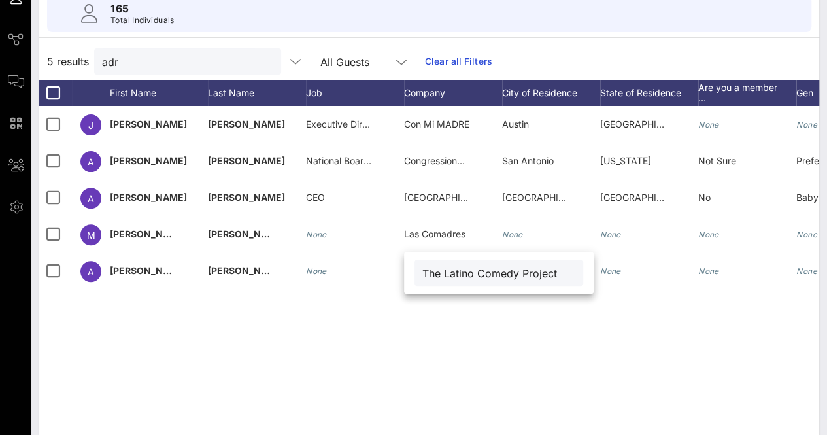
type input "The Latino Comedy Project"
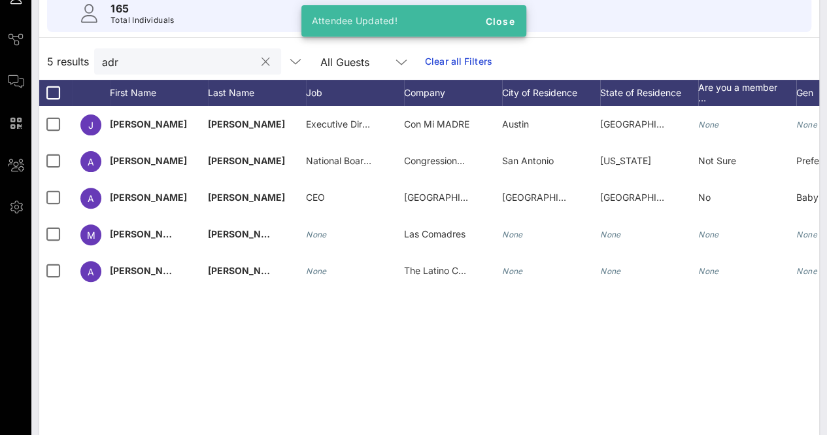
click at [178, 65] on input "adr" at bounding box center [178, 61] width 153 height 17
click at [261, 62] on button "clear icon" at bounding box center [265, 62] width 8 height 13
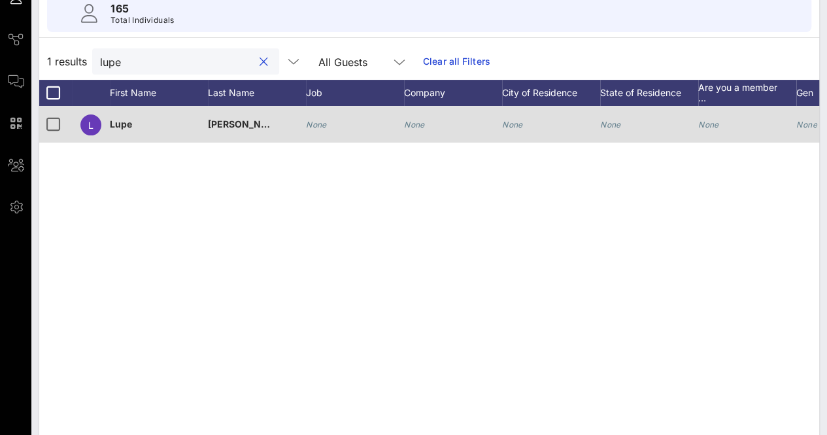
type input "lupe"
click at [424, 122] on icon "None" at bounding box center [414, 125] width 21 height 10
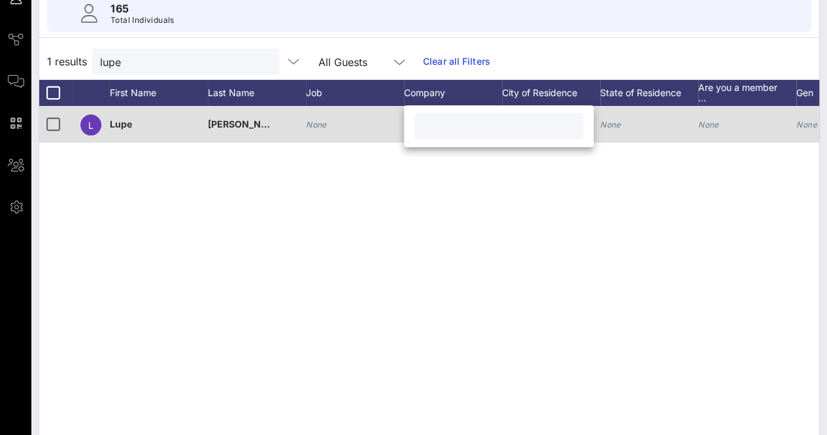
paste input "Austin Soundwaves"
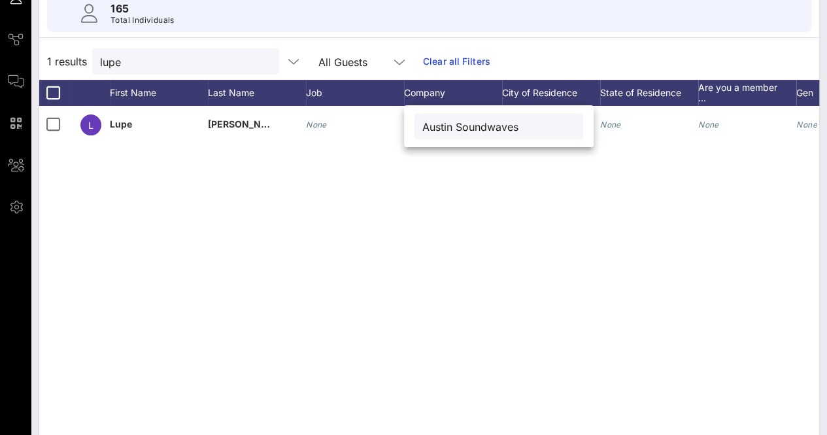
type input "Austin Soundwaves"
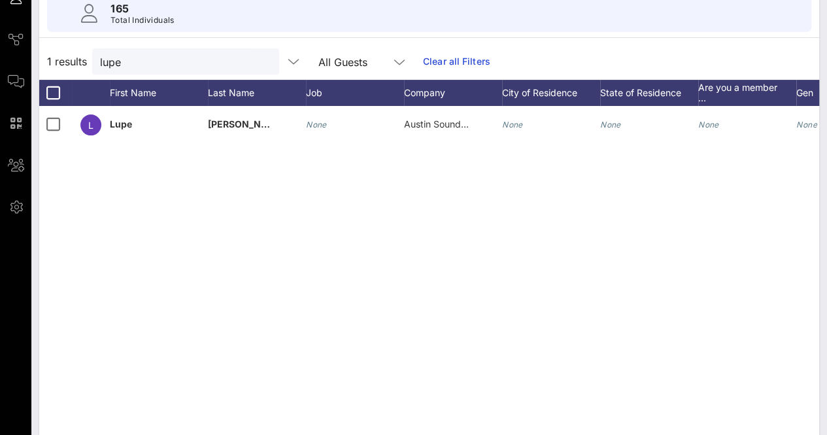
click at [260, 57] on button "clear icon" at bounding box center [264, 62] width 8 height 13
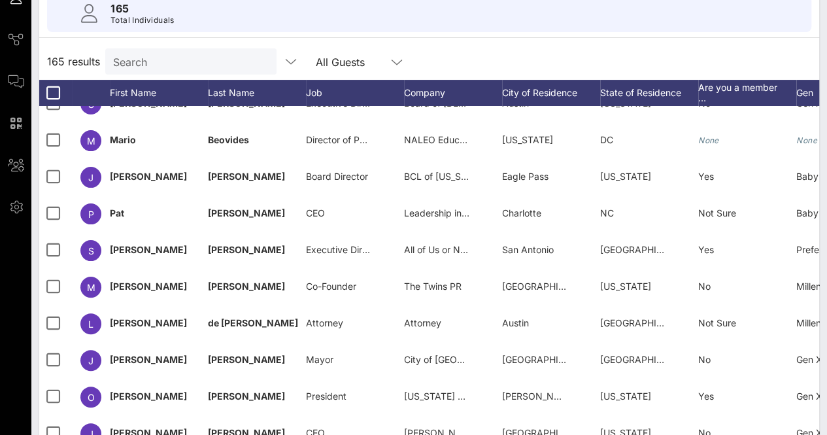
click at [129, 59] on input "Search" at bounding box center [189, 61] width 153 height 17
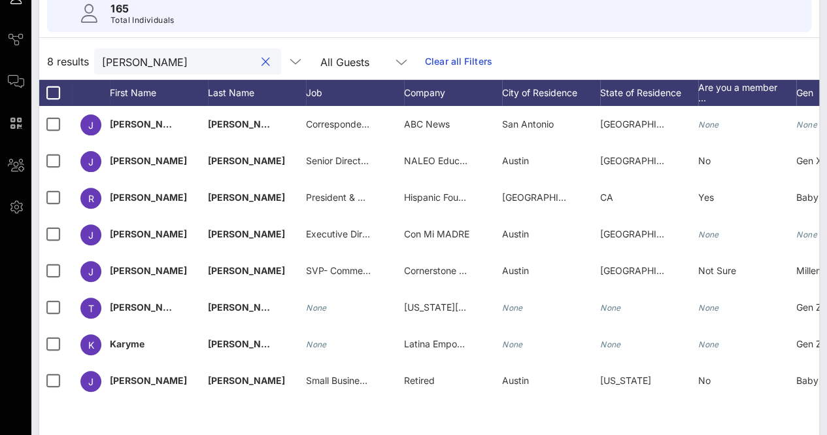
scroll to position [0, 0]
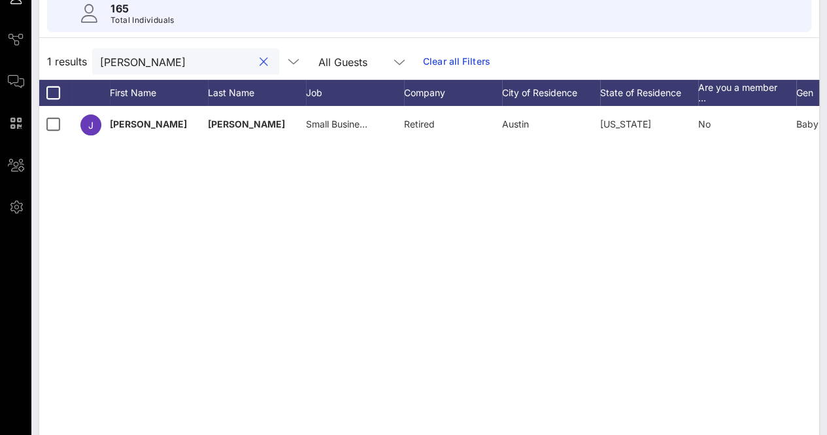
type input "joe mori"
click at [260, 60] on button "clear icon" at bounding box center [264, 62] width 8 height 13
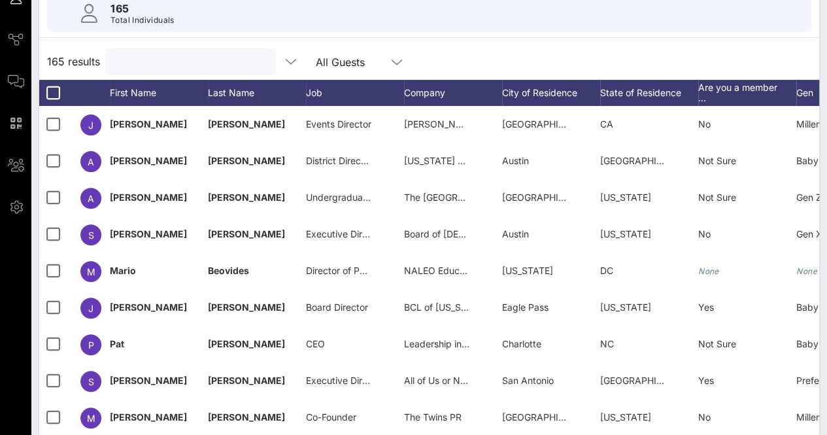
click at [203, 65] on input "text" at bounding box center [189, 61] width 153 height 17
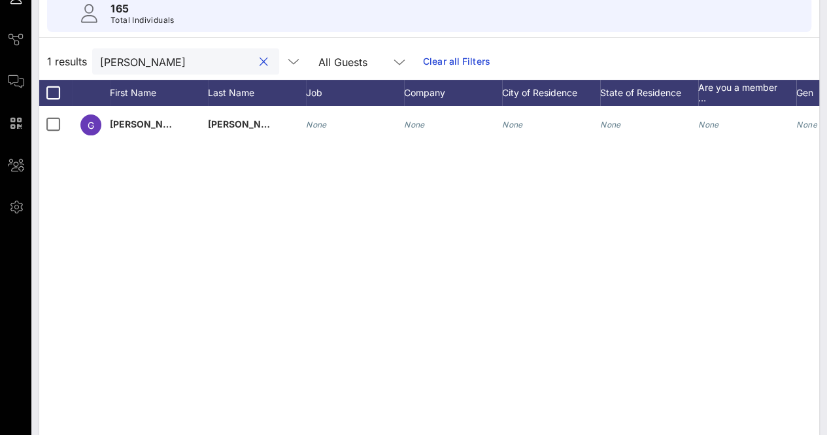
type input "gina vasqu"
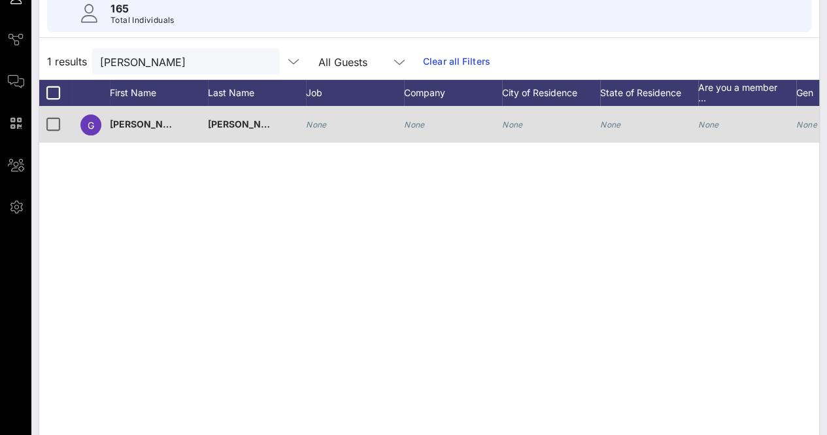
click at [427, 122] on div "None" at bounding box center [453, 132] width 98 height 52
paste input "Las Comadres"
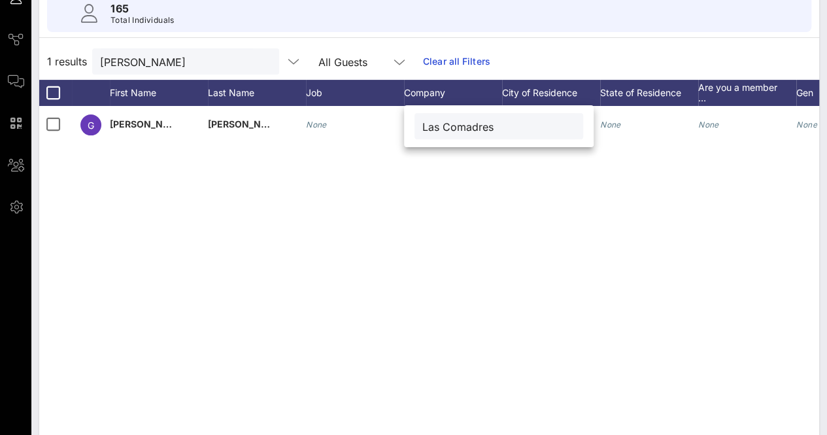
type input "Las Comadres"
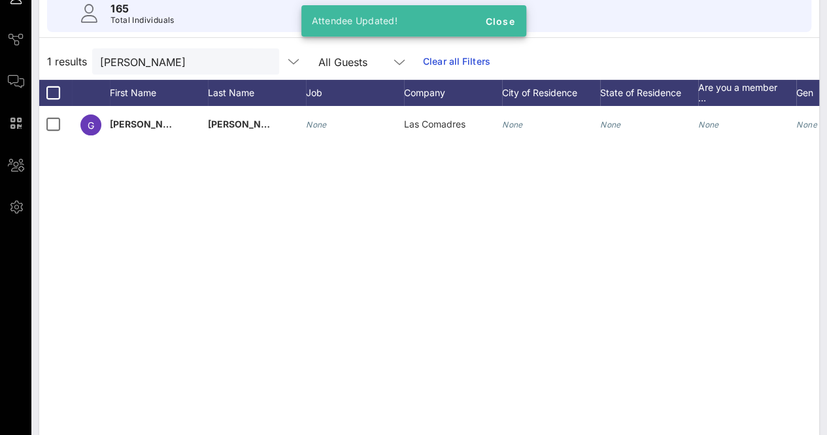
click at [260, 62] on button "clear icon" at bounding box center [264, 62] width 8 height 13
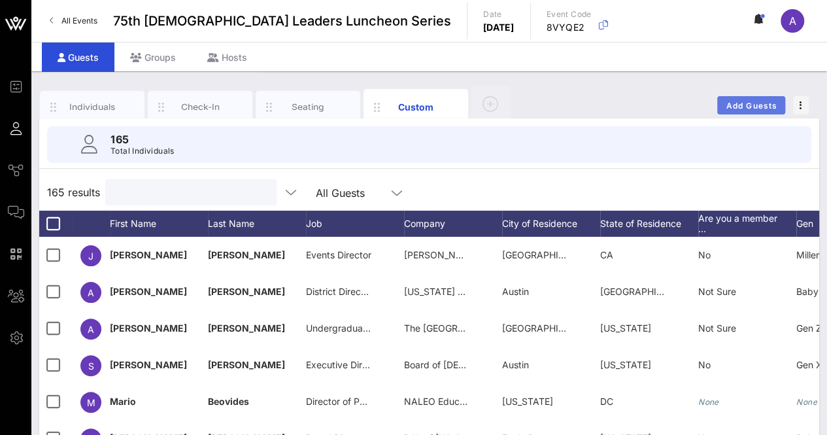
click at [746, 99] on button "Add Guests" at bounding box center [751, 105] width 68 height 18
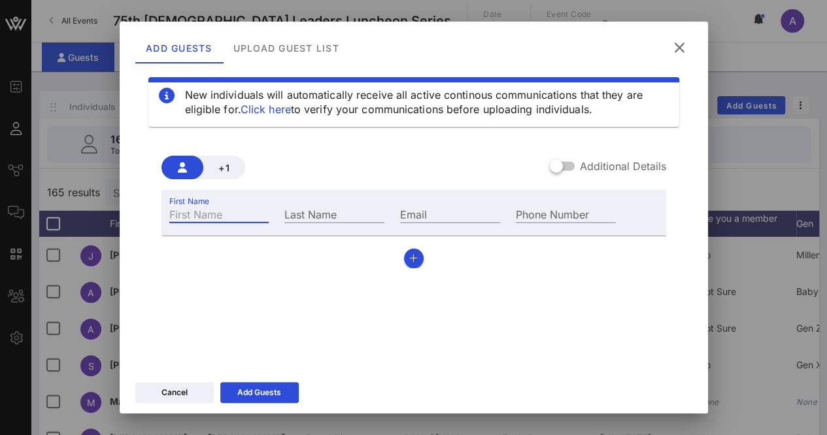
click at [203, 210] on input "First Name" at bounding box center [219, 213] width 100 height 17
type input "Leonor"
type input "Dominguez"
click at [437, 222] on div "Email" at bounding box center [450, 213] width 100 height 17
paste input "Leonor.dominguez@centralhealth.net"
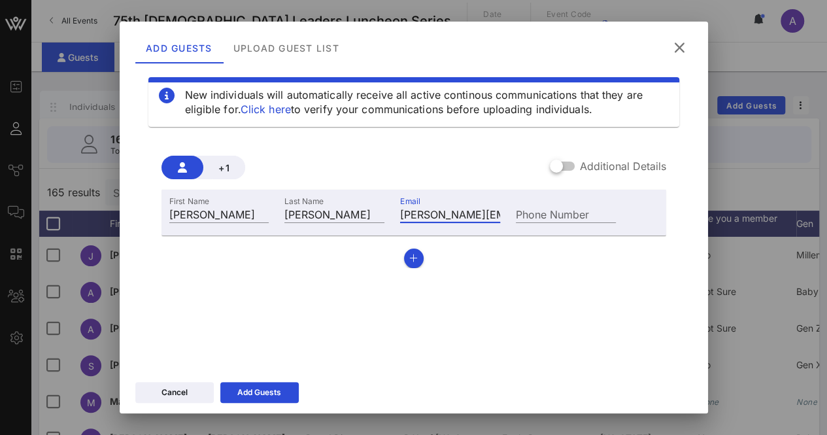
scroll to position [0, 88]
type input "Leonor.dominguez@centralhealth.net"
click at [409, 257] on icon "button" at bounding box center [413, 258] width 8 height 9
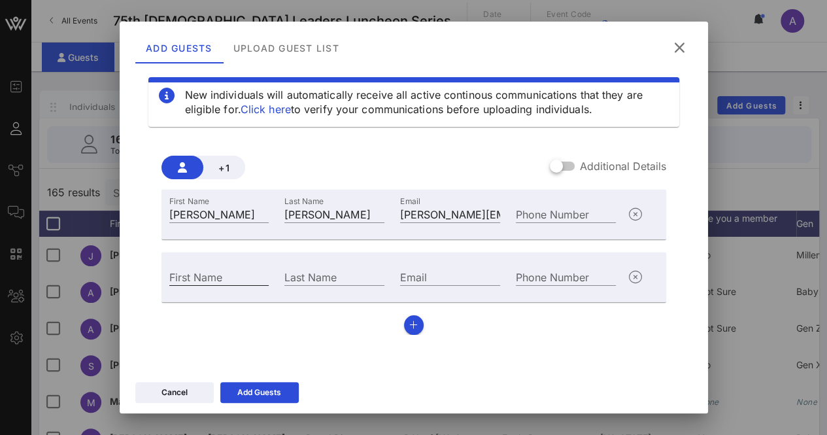
click at [175, 273] on input "First Name" at bounding box center [219, 276] width 100 height 17
type input "Edna"
type input "Parra"
click at [454, 279] on input "Email" at bounding box center [450, 276] width 100 height 17
paste input "Edna.Parra@centralhealth.net"
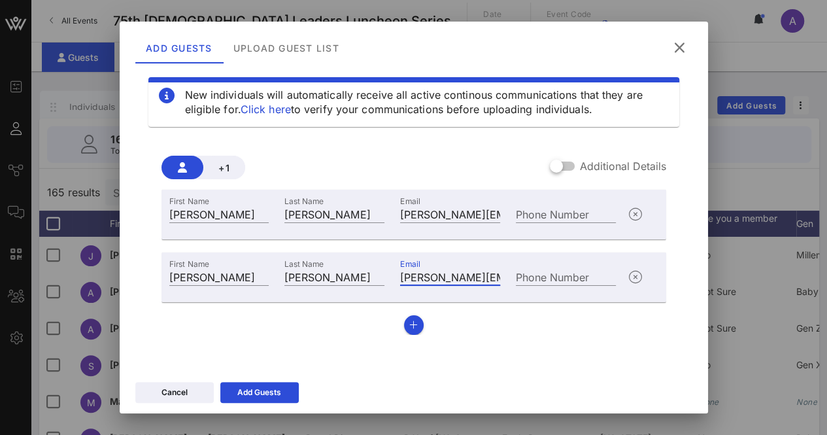
scroll to position [0, 52]
type input "Edna.Parra@centralhealth.net"
click at [409, 324] on icon "button" at bounding box center [413, 324] width 8 height 9
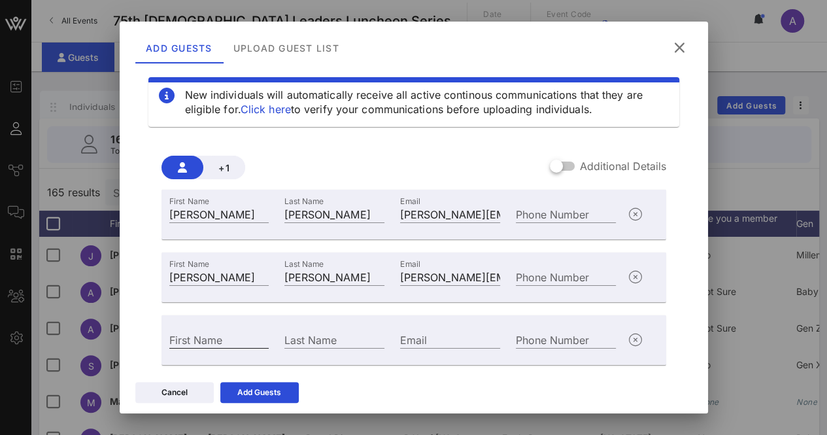
click at [227, 340] on input "First Name" at bounding box center [219, 339] width 100 height 17
type input "Monica"
type input "De La Cruz"
click at [435, 342] on input "Email" at bounding box center [450, 339] width 100 height 17
paste input "monica.delacruz@centralhealth.net"
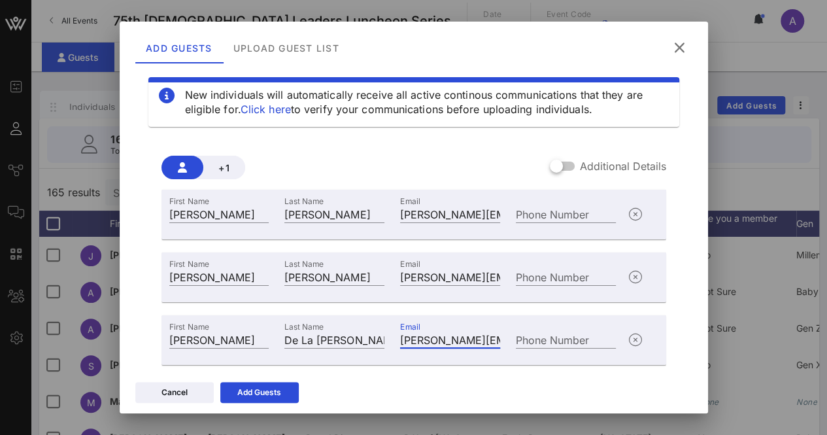
scroll to position [0, 77]
type input "monica.delacruz@centralhealth.net"
click at [257, 394] on icon at bounding box center [259, 392] width 9 height 8
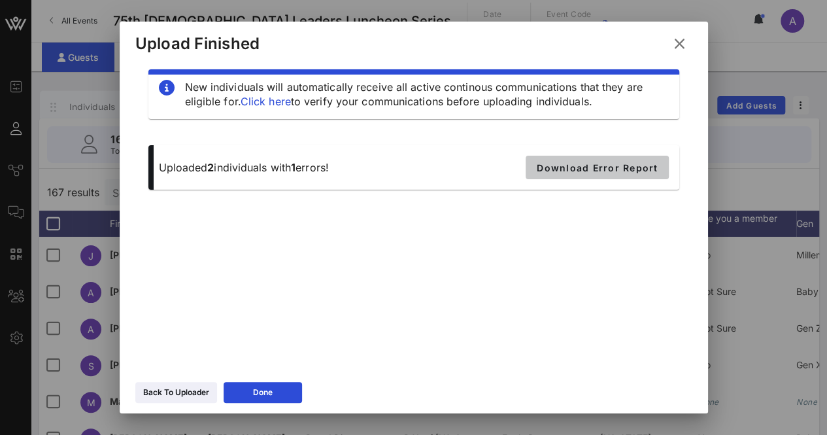
click at [561, 176] on button "Download Error Report" at bounding box center [597, 168] width 142 height 24
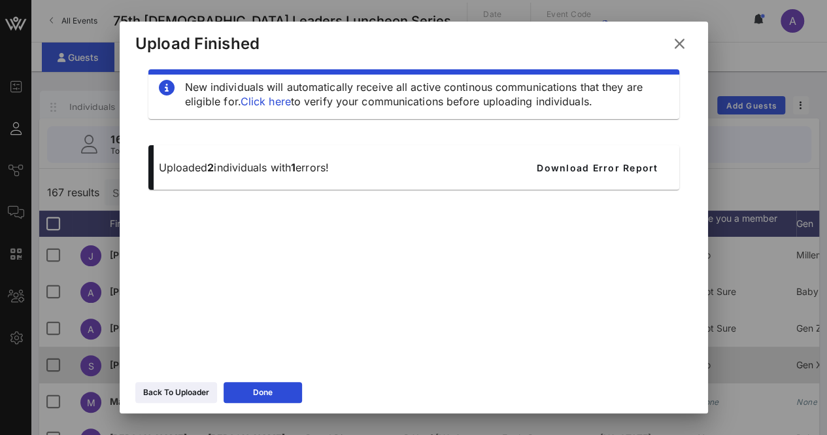
click at [252, 384] on button "Done" at bounding box center [263, 392] width 78 height 21
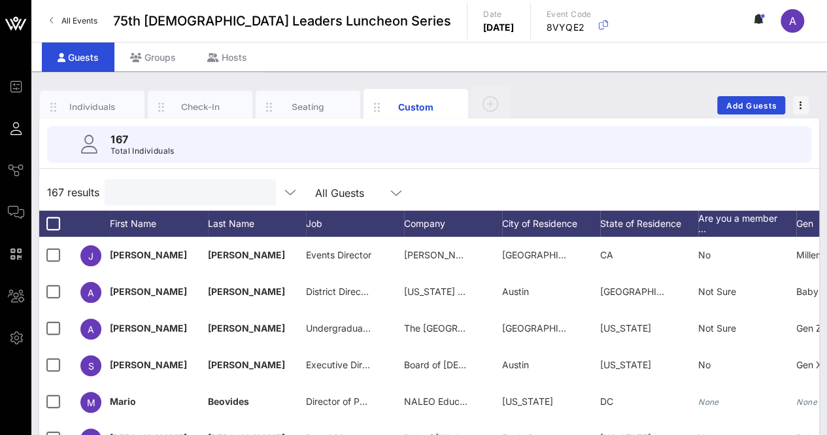
click at [146, 188] on input "text" at bounding box center [188, 192] width 153 height 17
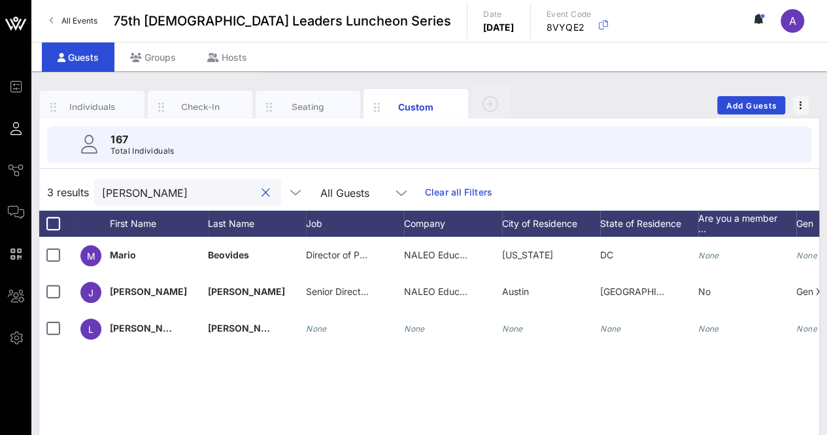
type input "leo"
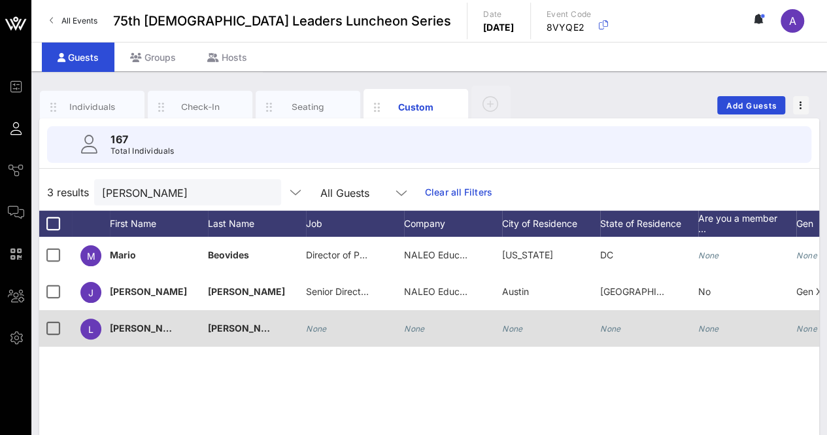
click at [428, 326] on div "None" at bounding box center [453, 336] width 98 height 52
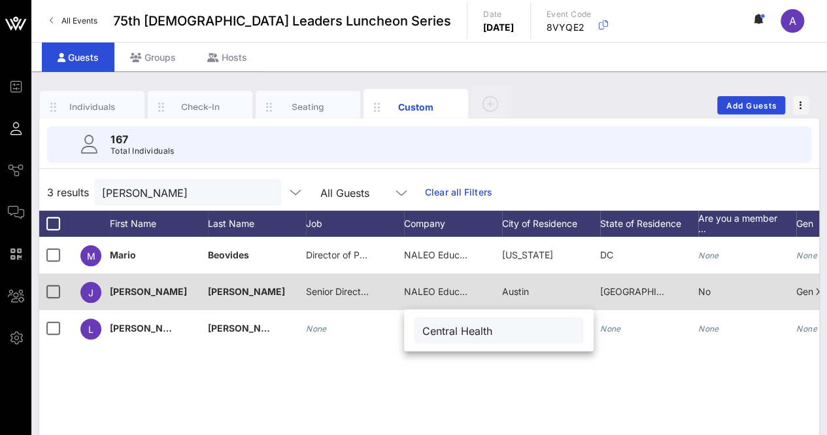
type input "Central Health"
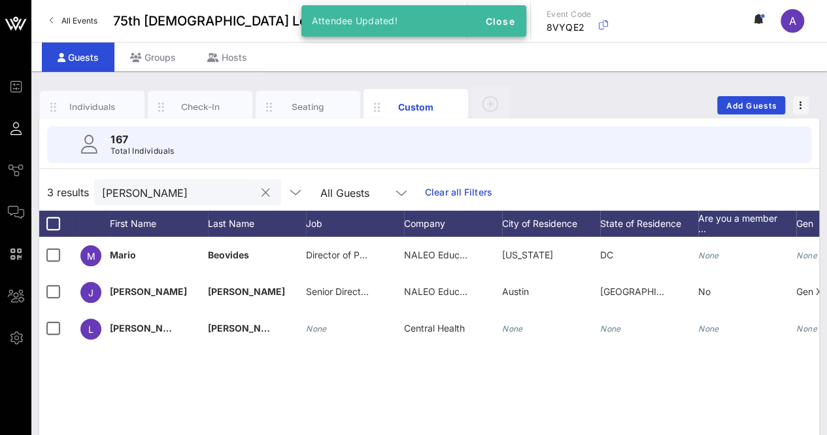
click at [195, 195] on input "leo" at bounding box center [178, 192] width 153 height 17
click at [258, 189] on div at bounding box center [266, 193] width 16 height 16
click at [261, 193] on button "clear icon" at bounding box center [265, 192] width 8 height 13
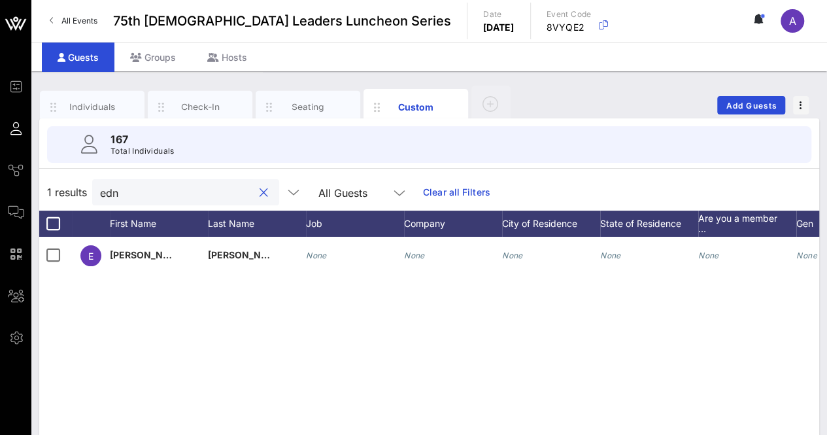
type input "edn"
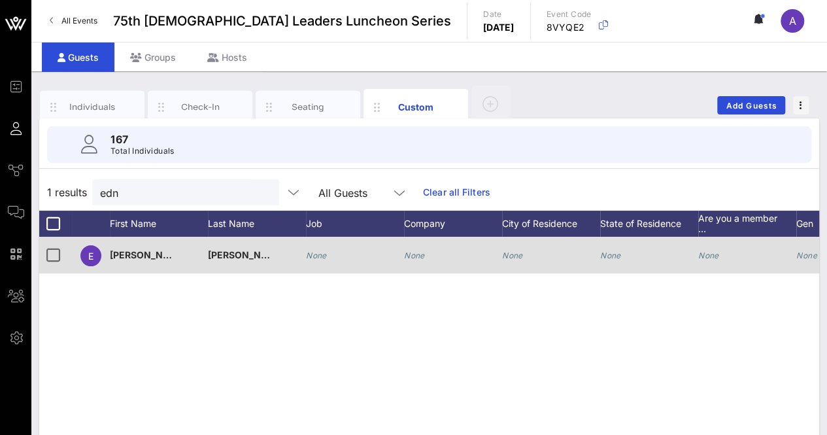
click at [424, 254] on icon "None" at bounding box center [414, 255] width 21 height 10
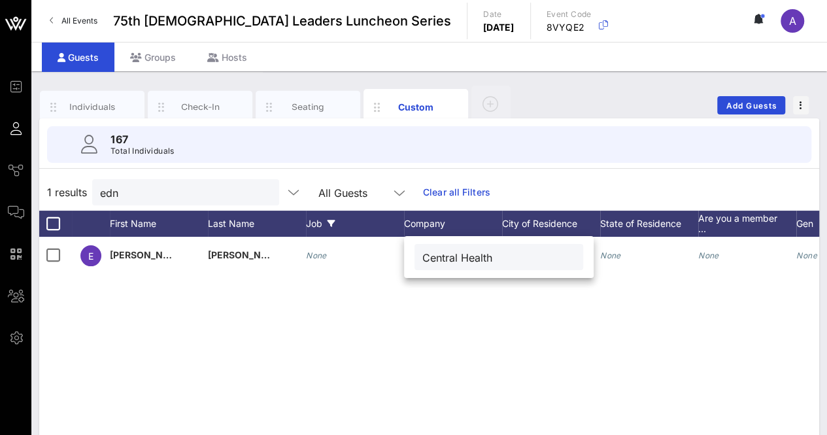
type input "Central Health"
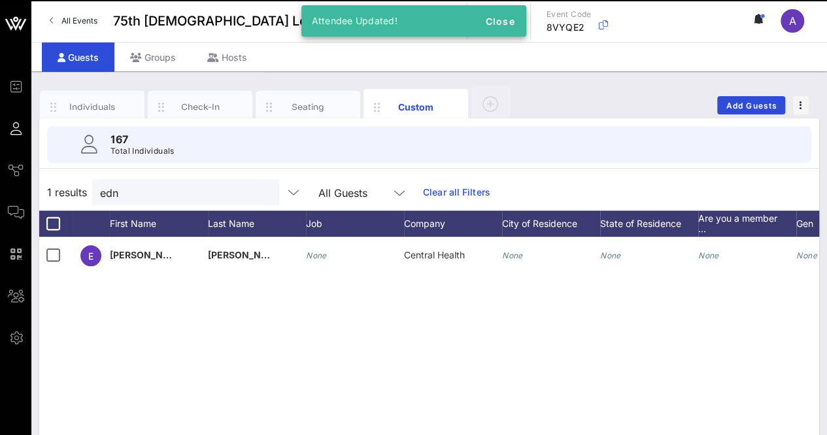
click at [377, 303] on div "E Edna Parra None Central Health None None None None None None" at bounding box center [429, 433] width 780 height 392
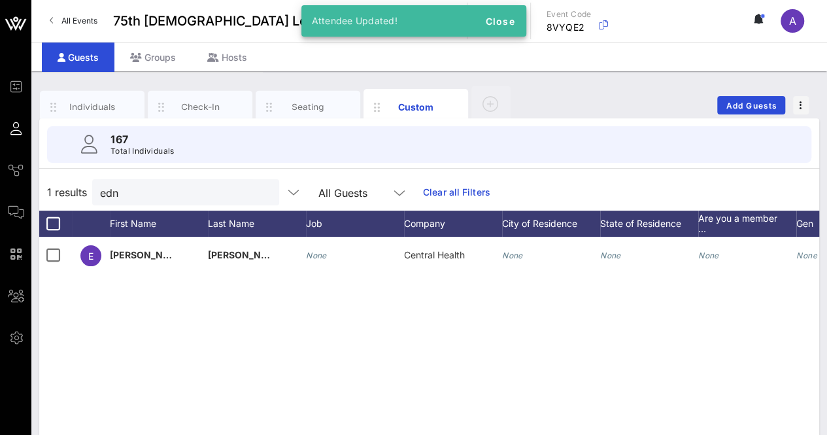
click at [256, 197] on div at bounding box center [264, 193] width 16 height 16
click at [260, 192] on button "clear icon" at bounding box center [264, 192] width 8 height 13
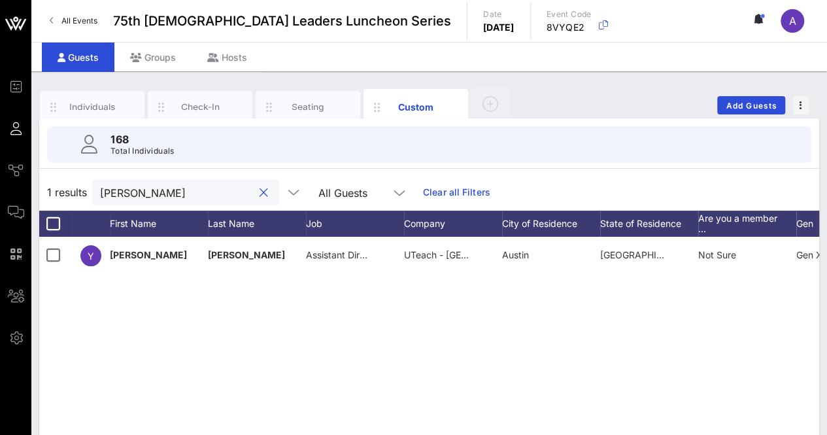
type input "yvonne"
click at [260, 190] on button "clear icon" at bounding box center [264, 192] width 8 height 13
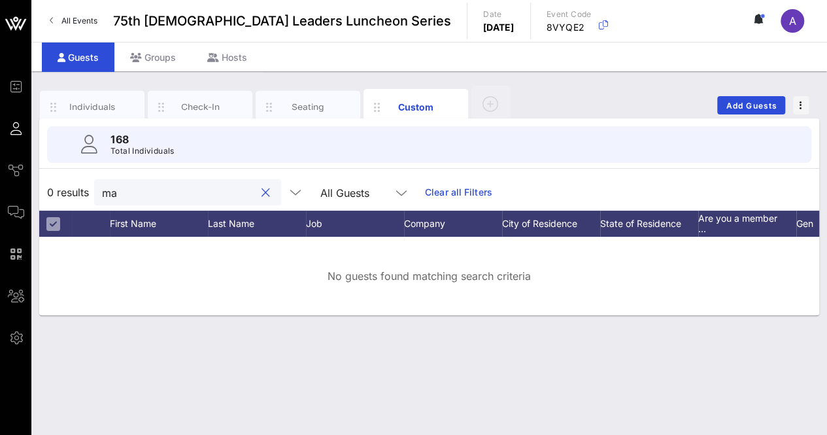
type input "m"
